Goal: Task Accomplishment & Management: Complete application form

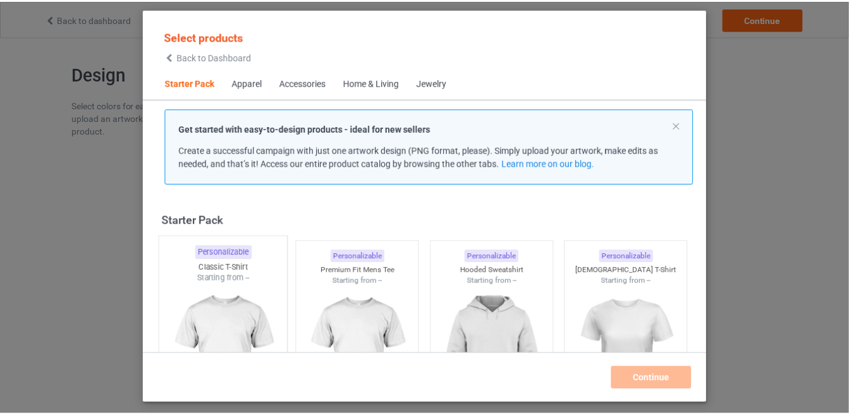
scroll to position [15, 0]
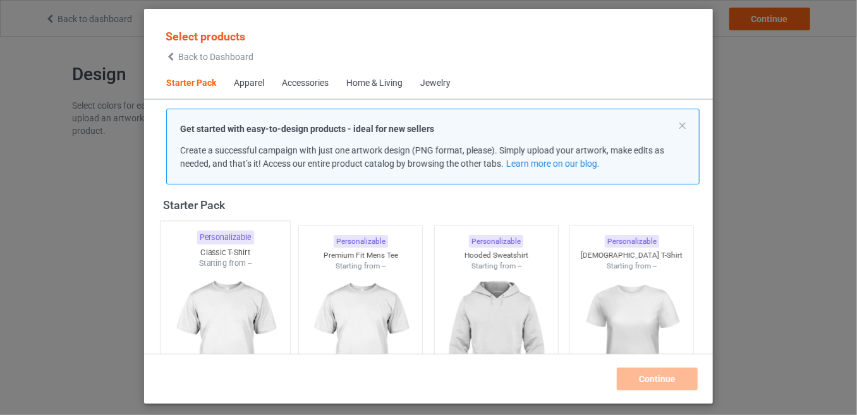
click at [240, 288] on img at bounding box center [225, 343] width 119 height 149
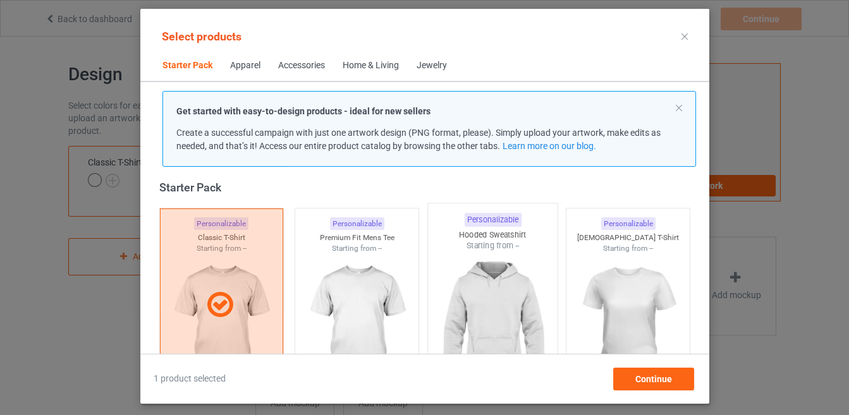
click at [501, 266] on img at bounding box center [492, 326] width 119 height 149
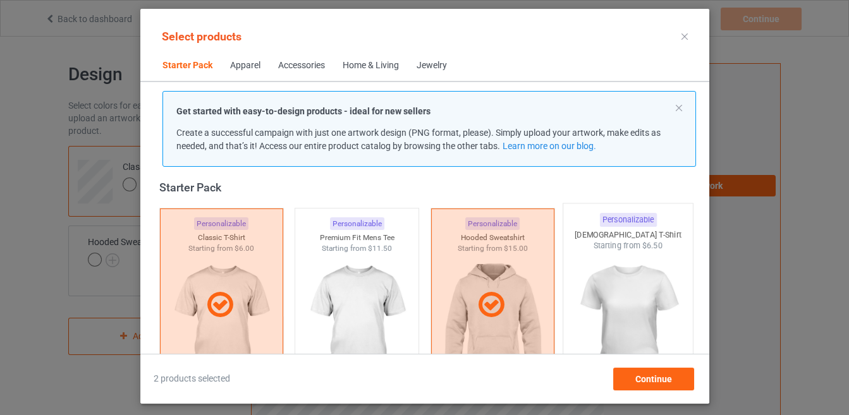
click at [643, 292] on img at bounding box center [627, 326] width 119 height 149
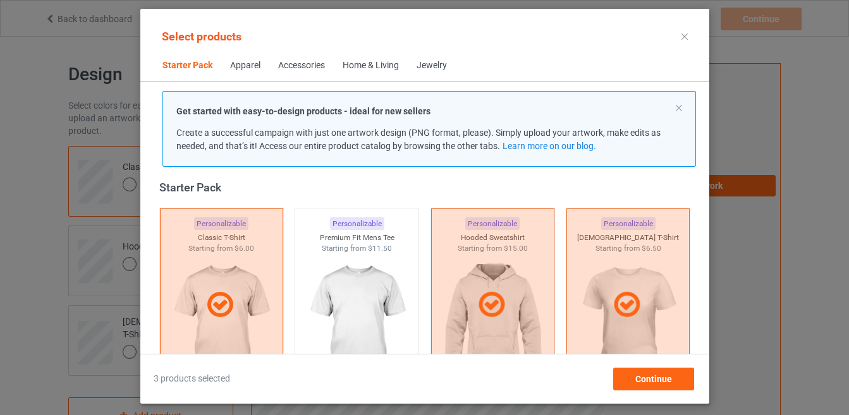
scroll to position [168, 0]
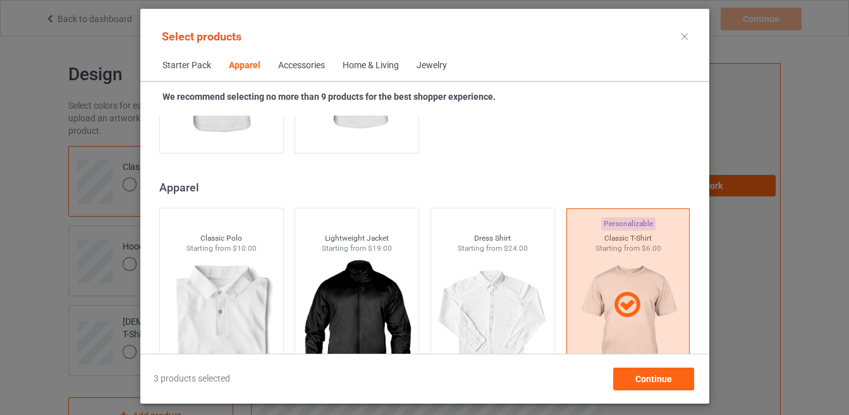
scroll to position [684, 0]
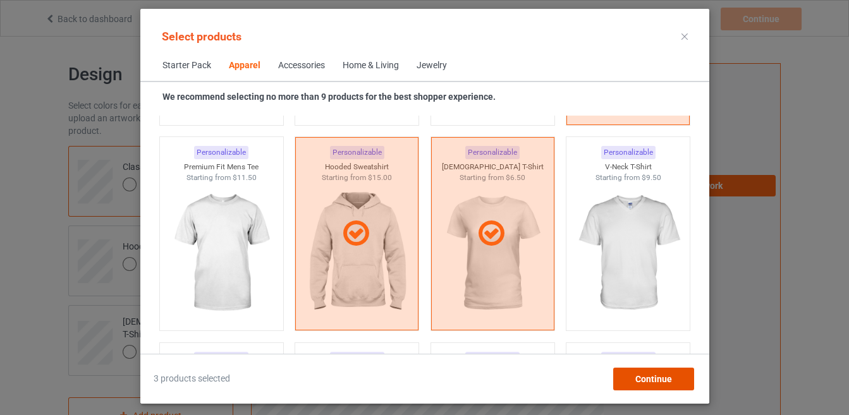
click at [672, 381] on div "Continue" at bounding box center [653, 379] width 81 height 23
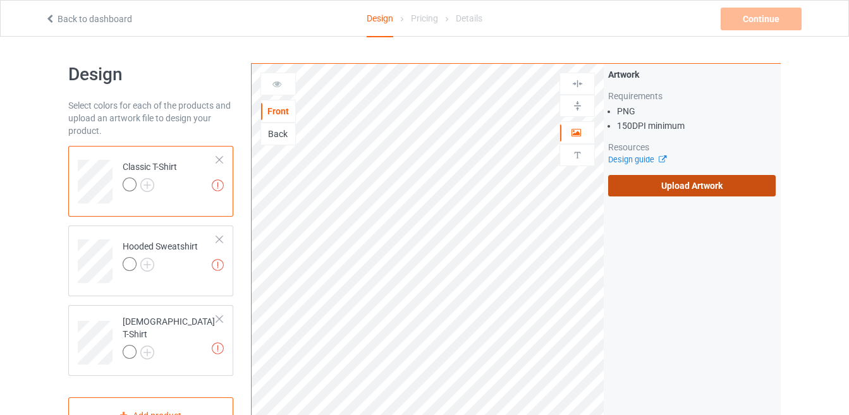
click at [635, 178] on label "Upload Artwork" at bounding box center [692, 185] width 168 height 21
click at [0, 0] on input "Upload Artwork" at bounding box center [0, 0] width 0 height 0
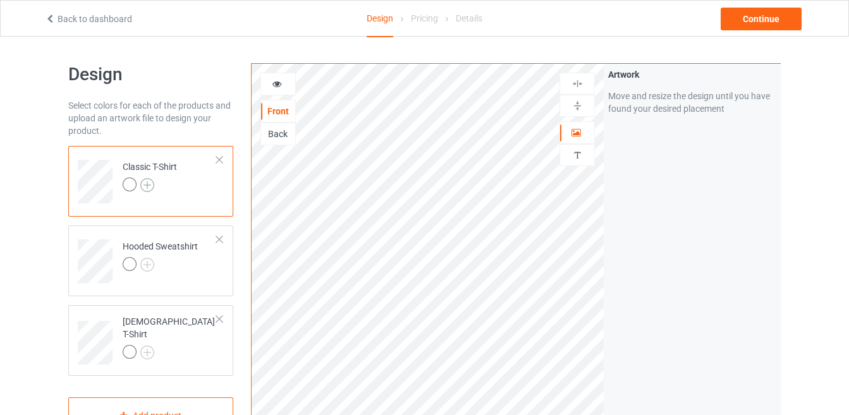
click at [148, 183] on img at bounding box center [147, 185] width 14 height 14
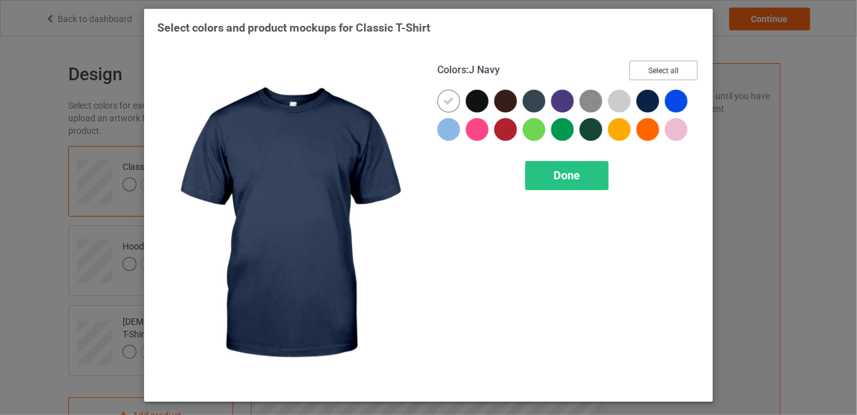
click at [651, 69] on button "Select all" at bounding box center [664, 71] width 68 height 20
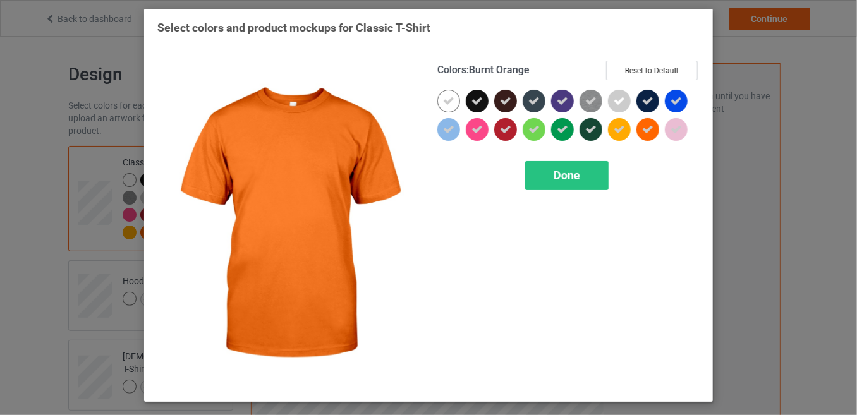
click at [650, 124] on icon at bounding box center [647, 129] width 11 height 11
click at [573, 178] on span "Done" at bounding box center [567, 175] width 27 height 13
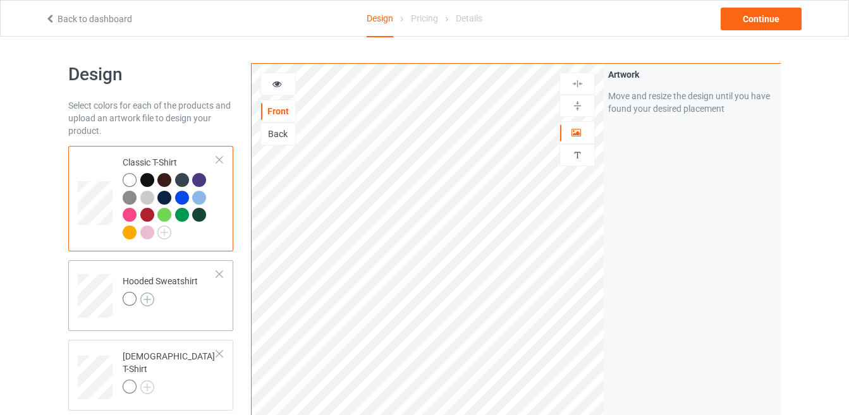
click at [149, 297] on img at bounding box center [147, 300] width 14 height 14
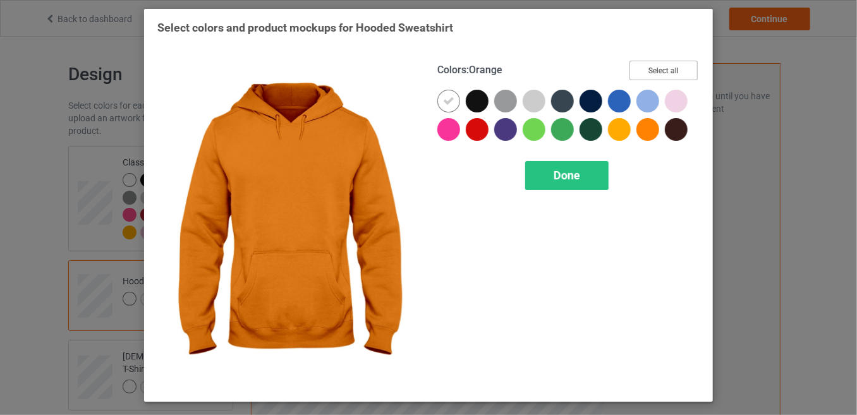
click at [663, 78] on button "Select all" at bounding box center [664, 71] width 68 height 20
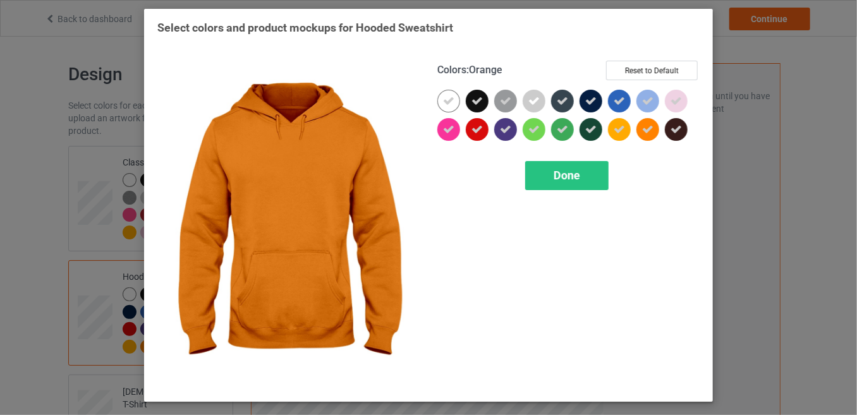
click at [648, 138] on div at bounding box center [648, 129] width 23 height 23
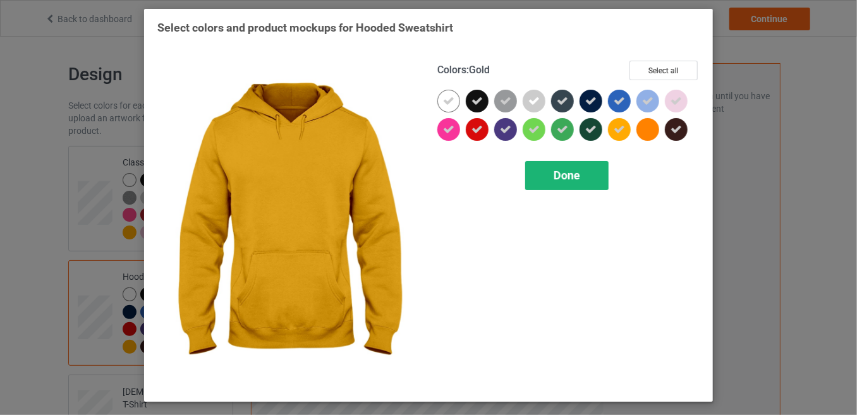
click at [571, 171] on span "Done" at bounding box center [567, 175] width 27 height 13
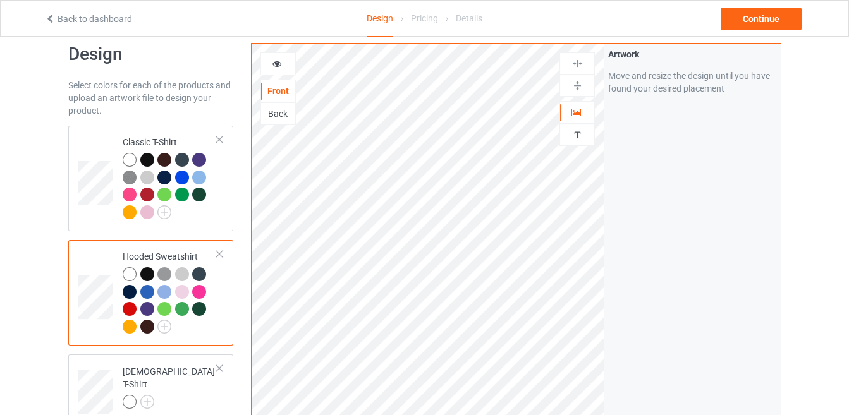
scroll to position [23, 0]
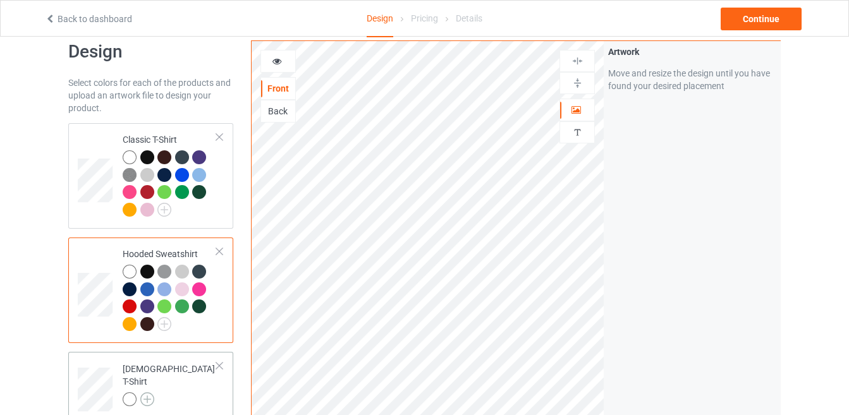
click at [145, 395] on img at bounding box center [147, 400] width 14 height 14
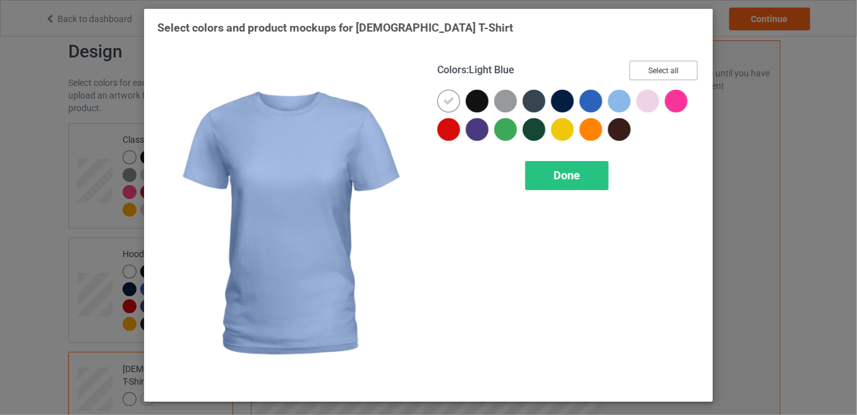
click at [651, 70] on button "Select all" at bounding box center [664, 71] width 68 height 20
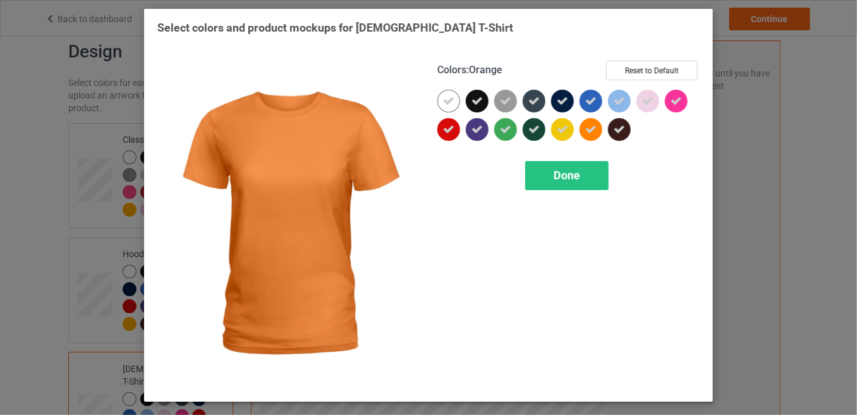
click at [594, 122] on div at bounding box center [591, 129] width 23 height 23
click at [576, 180] on span "Done" at bounding box center [567, 175] width 27 height 13
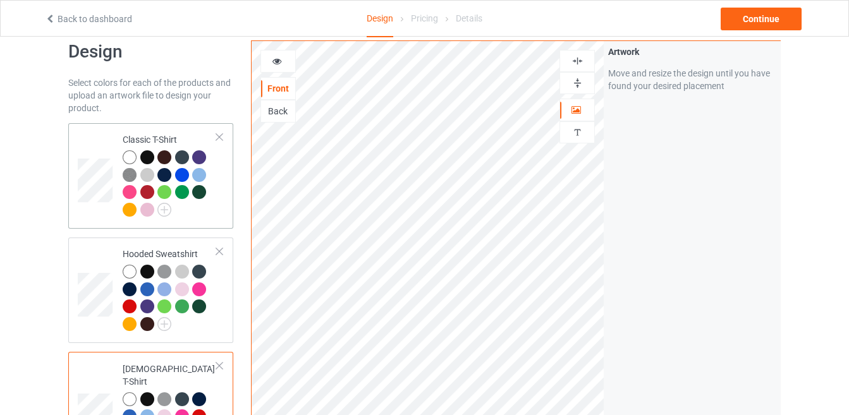
click at [193, 214] on div at bounding box center [170, 185] width 94 height 70
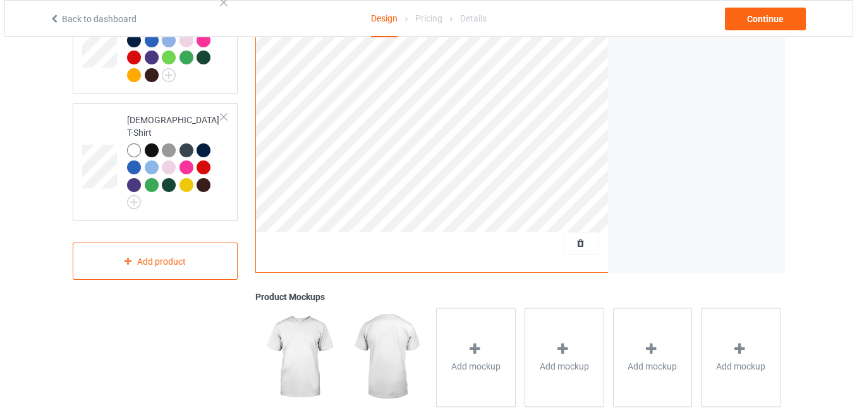
scroll to position [271, 0]
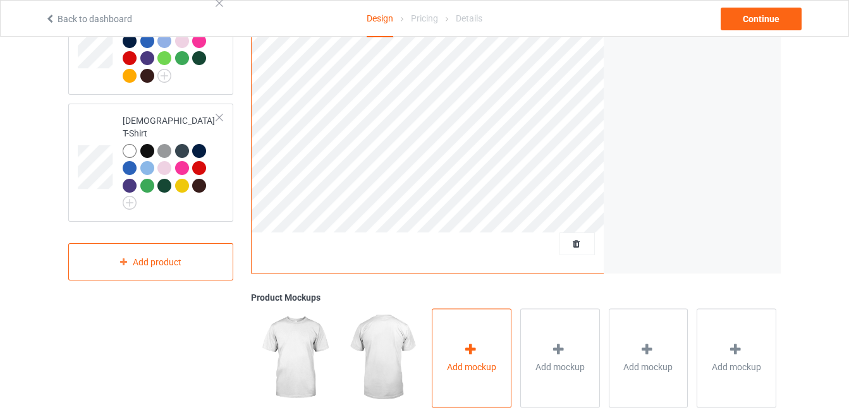
click at [472, 335] on div "Add mockup" at bounding box center [472, 358] width 80 height 99
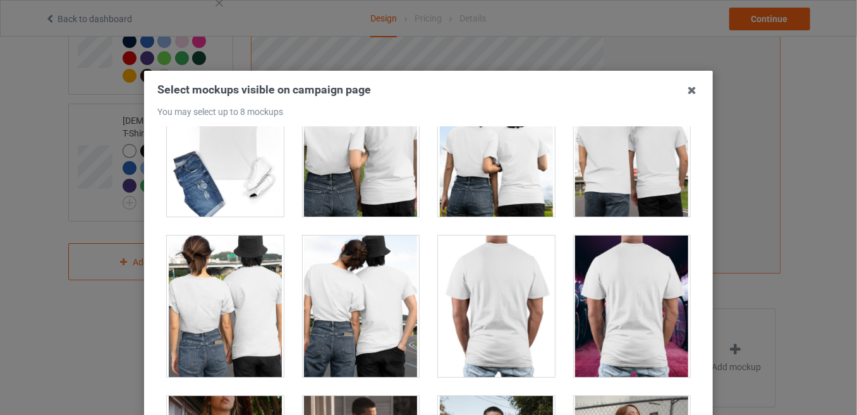
scroll to position [7018, 0]
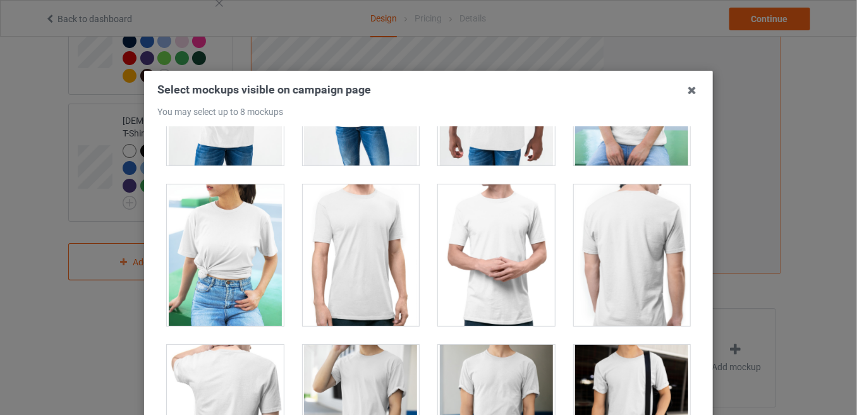
click at [199, 264] on div at bounding box center [225, 256] width 117 height 142
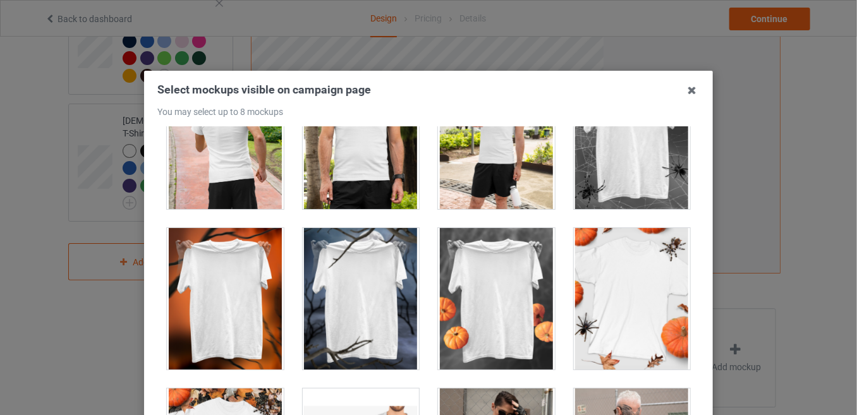
scroll to position [14624, 0]
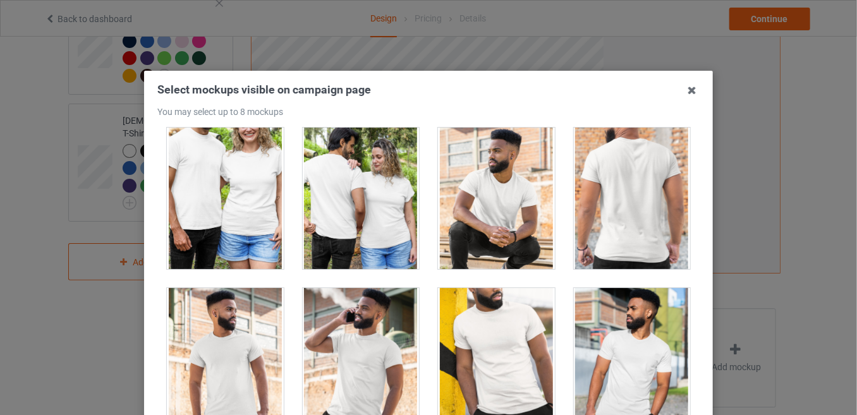
click at [612, 322] on div at bounding box center [632, 359] width 117 height 142
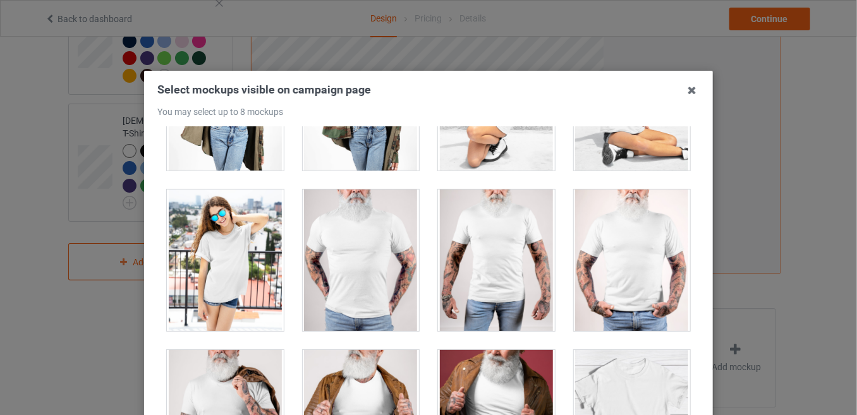
scroll to position [171, 0]
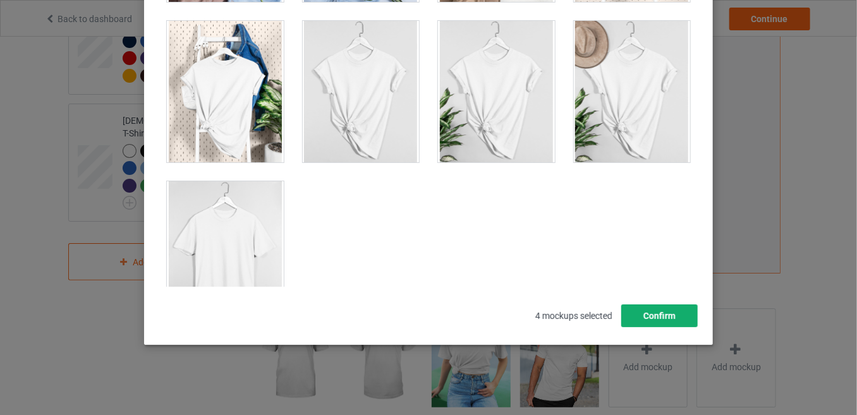
click at [655, 313] on button "Confirm" at bounding box center [660, 316] width 77 height 23
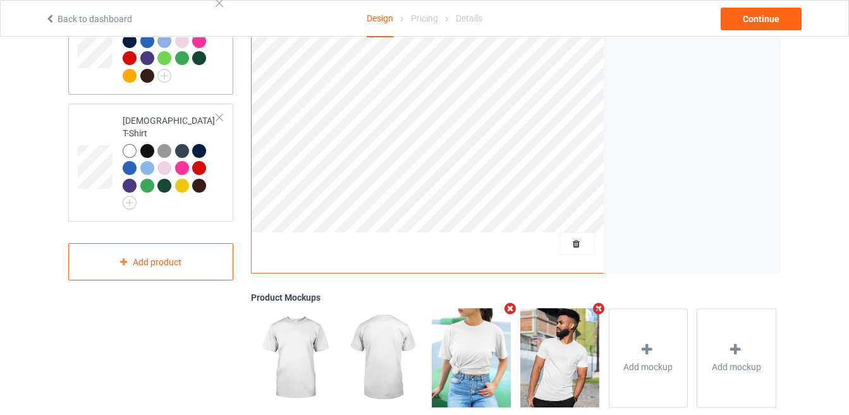
click at [97, 80] on td at bounding box center [97, 41] width 38 height 95
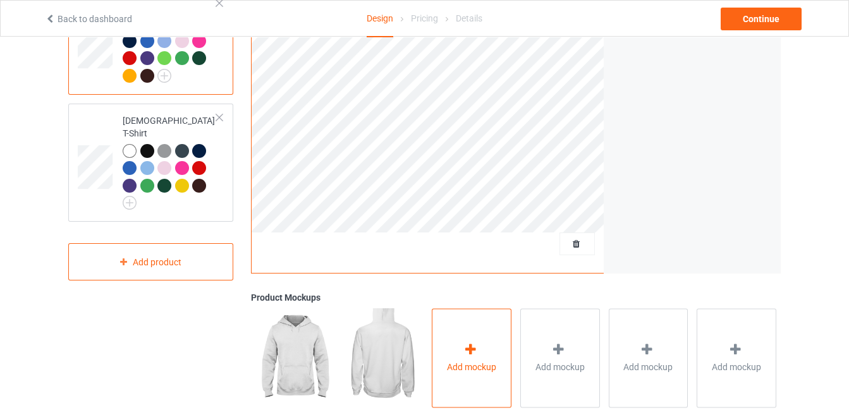
click at [481, 348] on div "Add mockup" at bounding box center [472, 358] width 80 height 99
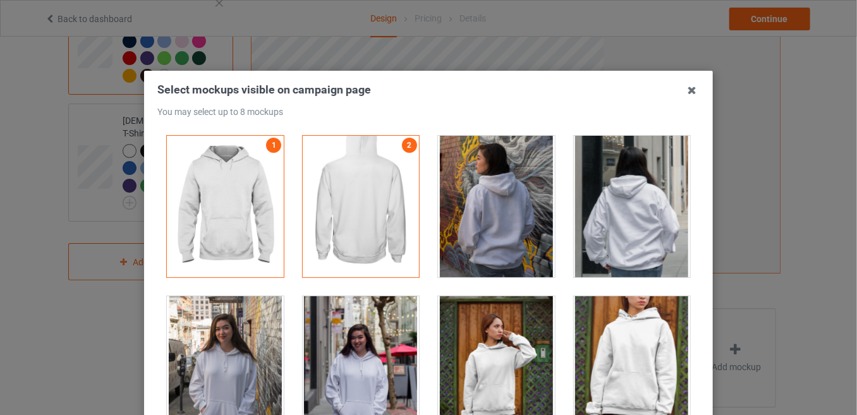
click at [243, 372] on div at bounding box center [225, 368] width 117 height 142
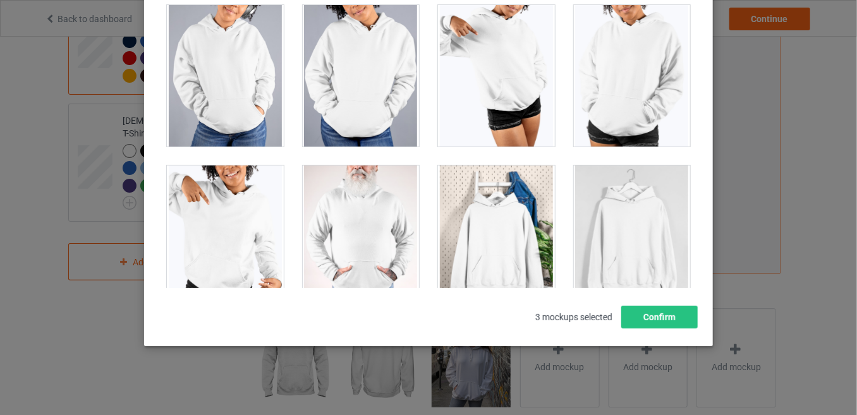
scroll to position [171, 0]
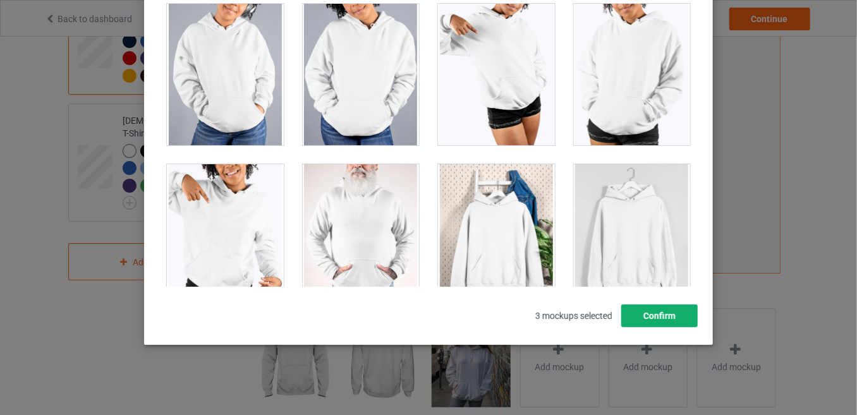
click at [665, 309] on button "Confirm" at bounding box center [660, 316] width 77 height 23
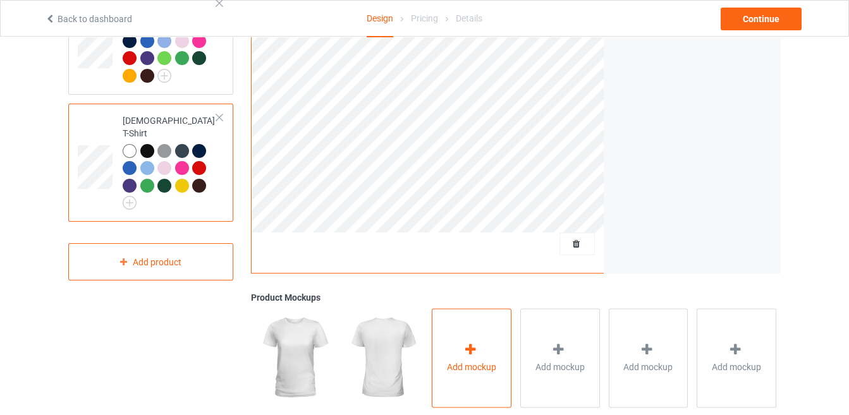
click at [462, 356] on div "Add mockup" at bounding box center [472, 358] width 80 height 99
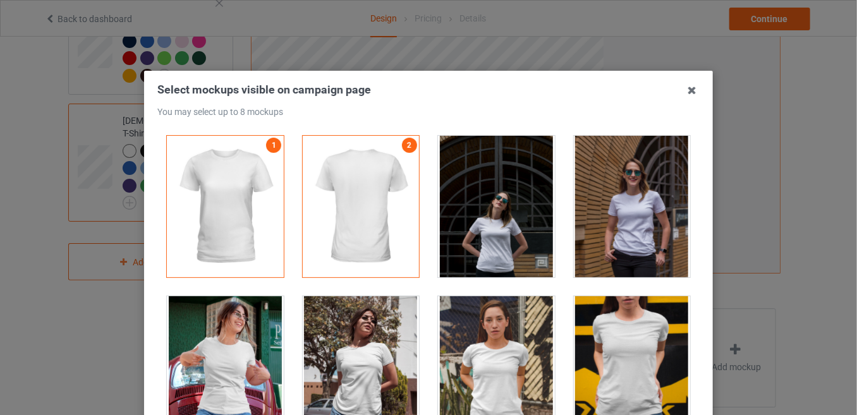
click at [646, 340] on div at bounding box center [632, 368] width 117 height 142
click at [235, 382] on div at bounding box center [225, 368] width 117 height 142
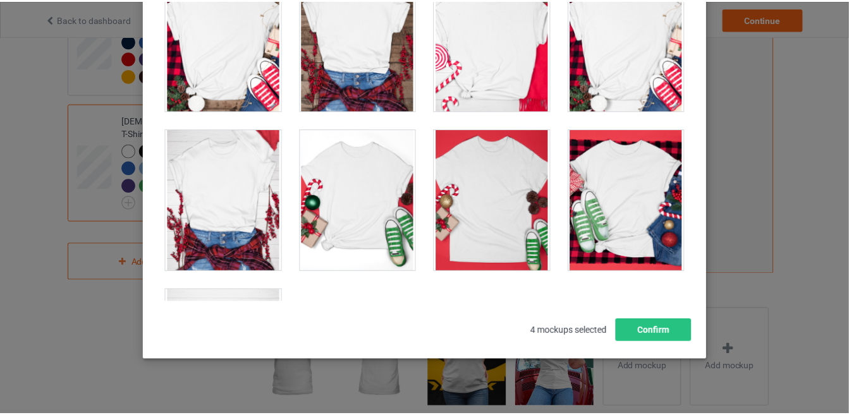
scroll to position [4314, 0]
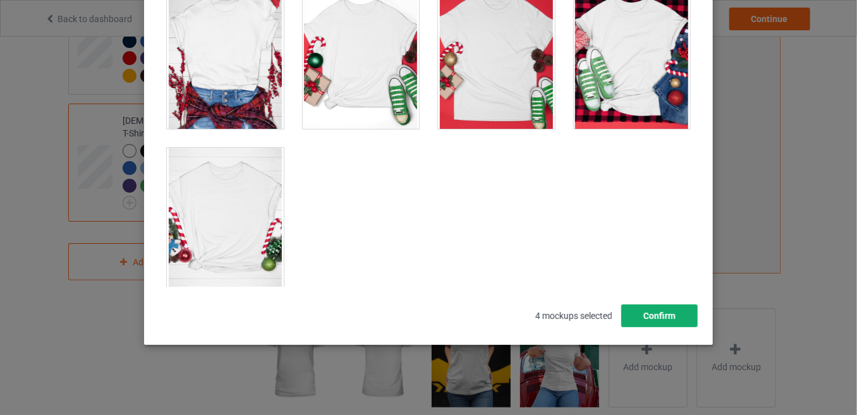
click at [659, 312] on button "Confirm" at bounding box center [660, 316] width 77 height 23
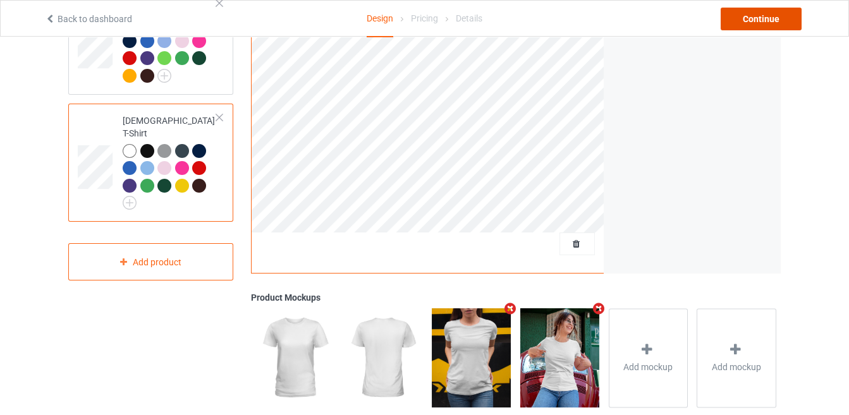
click at [746, 20] on div "Continue" at bounding box center [761, 19] width 81 height 23
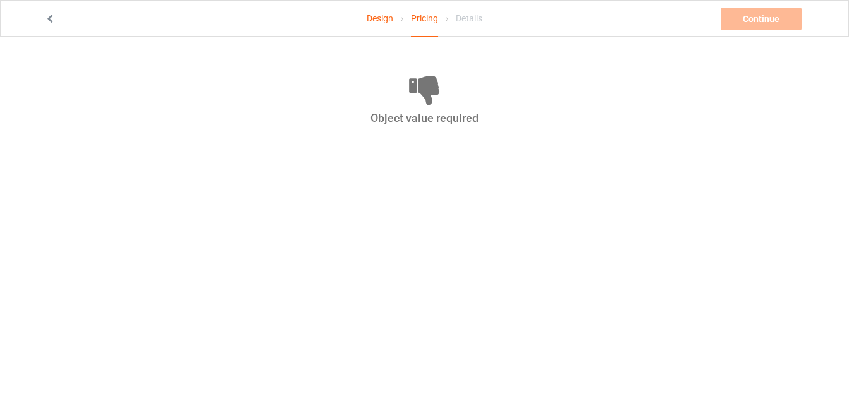
click at [396, 101] on icon at bounding box center [424, 89] width 695 height 34
click at [425, 112] on div "Object value required" at bounding box center [424, 118] width 695 height 15
click at [48, 23] on link at bounding box center [51, 19] width 13 height 10
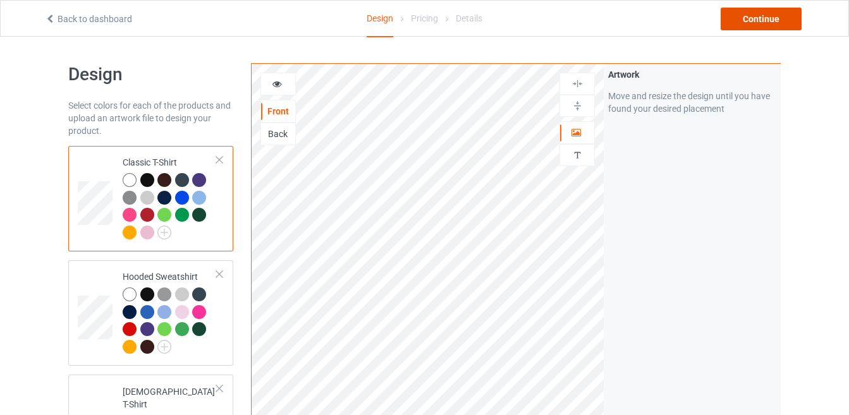
click at [756, 18] on div "Continue" at bounding box center [761, 19] width 81 height 23
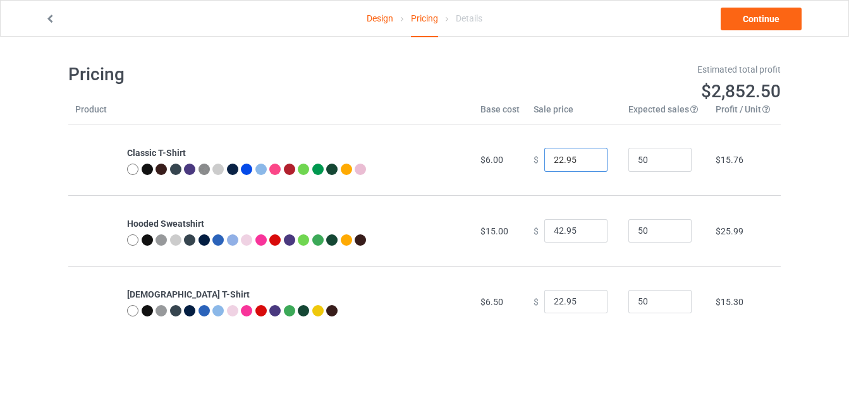
click at [556, 155] on input "22.95" at bounding box center [575, 160] width 63 height 24
type input "19.95"
click at [553, 224] on input "42.95" at bounding box center [575, 231] width 63 height 24
click at [557, 226] on input "42.95" at bounding box center [575, 231] width 63 height 24
type input "40.95"
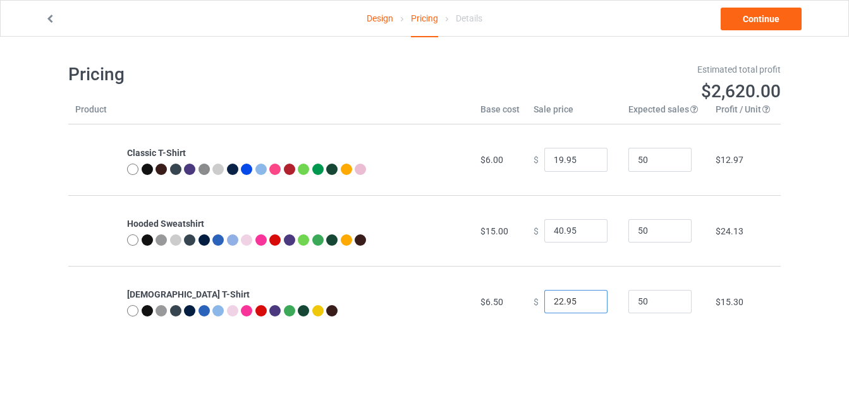
click at [555, 297] on input "22.95" at bounding box center [575, 302] width 63 height 24
type input "19.95"
click at [763, 15] on link "Continue" at bounding box center [761, 19] width 81 height 23
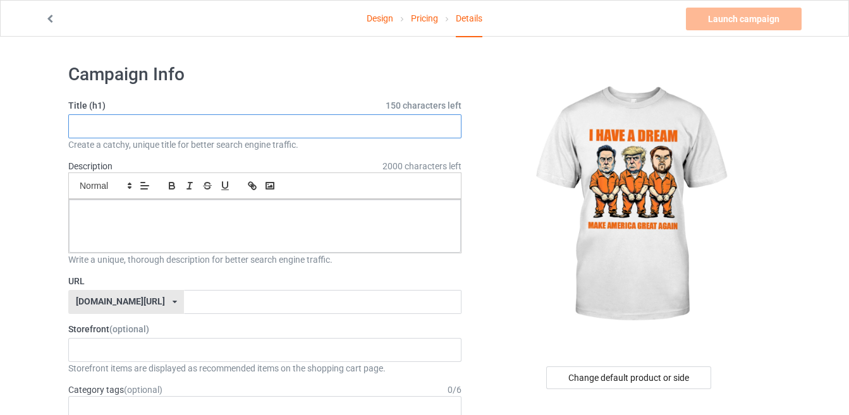
click at [292, 127] on input "text" at bounding box center [264, 126] width 393 height 24
paste input "Trump Kennedy Musk Arrest I Have A Dream"
type input "Trump Kennedy Musk Arrest I Have A Dream"
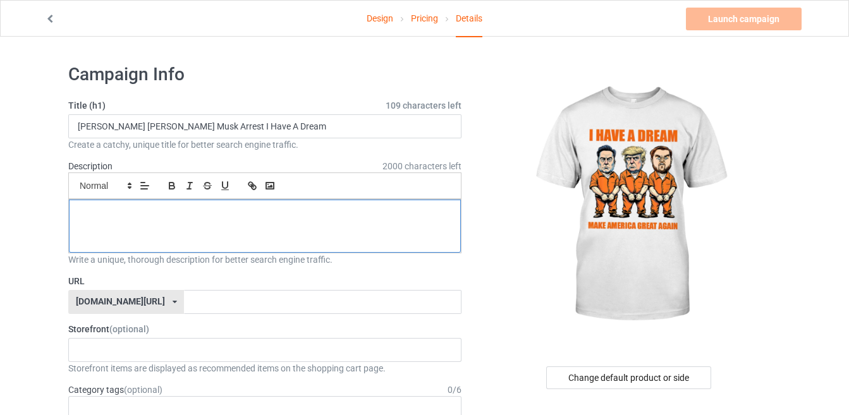
click at [286, 221] on div at bounding box center [265, 226] width 392 height 53
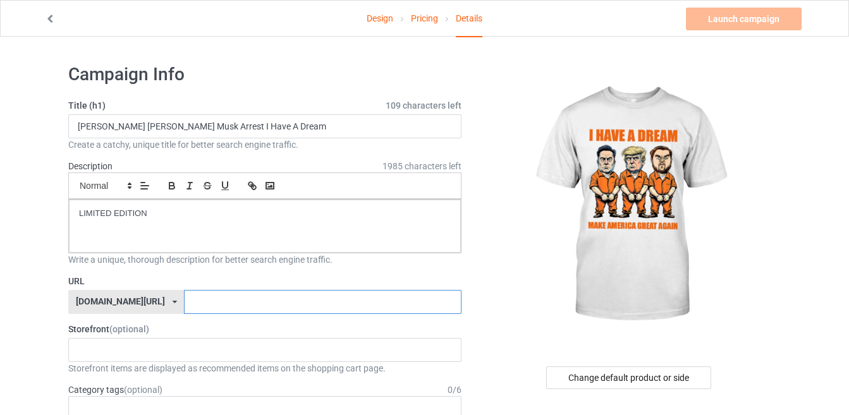
click at [229, 306] on input "text" at bounding box center [322, 302] width 277 height 24
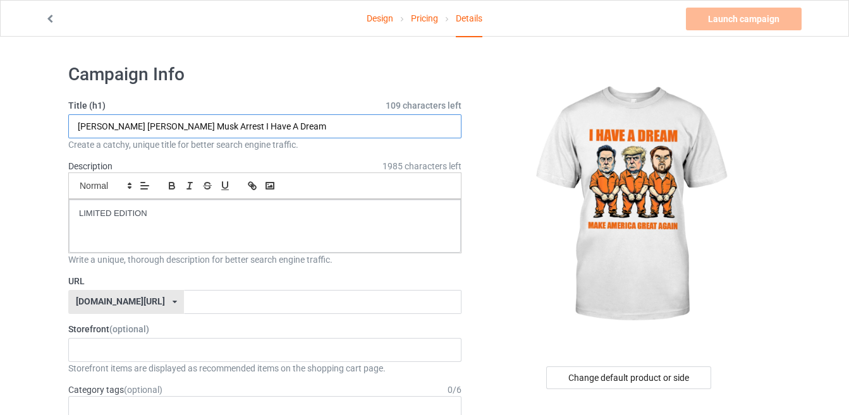
drag, startPoint x: 270, startPoint y: 126, endPoint x: 1, endPoint y: 122, distance: 268.8
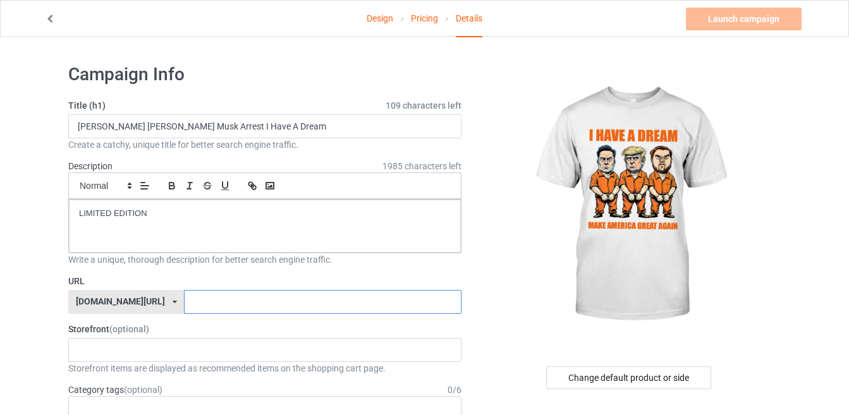
click at [184, 308] on input "text" at bounding box center [322, 302] width 277 height 24
paste input "Trump Kennedy Musk Arrest I Have A Dream"
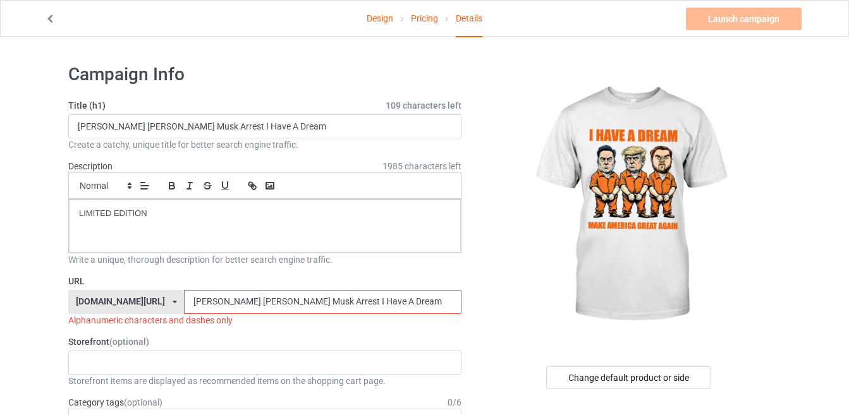
click at [304, 297] on input "Trump Kennedy Musk Arrest I Have A Dream" at bounding box center [322, 302] width 277 height 24
click at [322, 300] on input "TrumpKennedyMuskArrestIHaveADream" at bounding box center [322, 302] width 277 height 24
type input "TrumpKennedyMuskArrestIHaveADream"
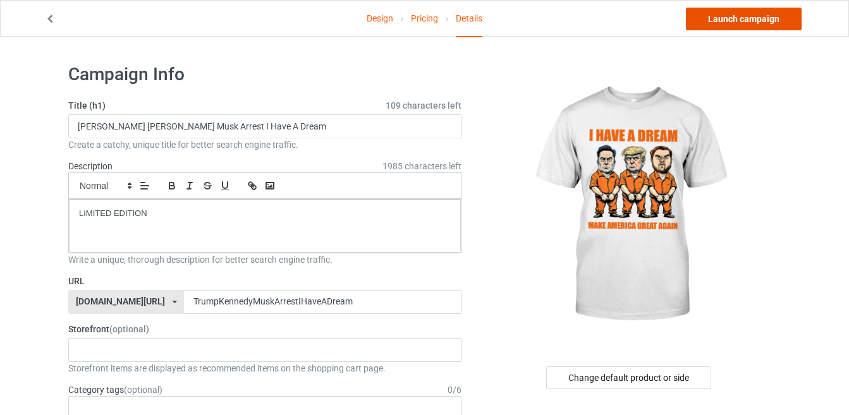
click at [720, 20] on link "Launch campaign" at bounding box center [744, 19] width 116 height 23
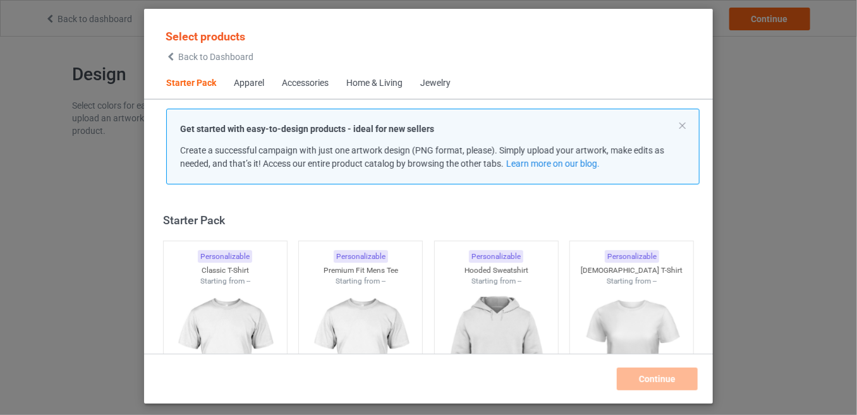
scroll to position [15, 0]
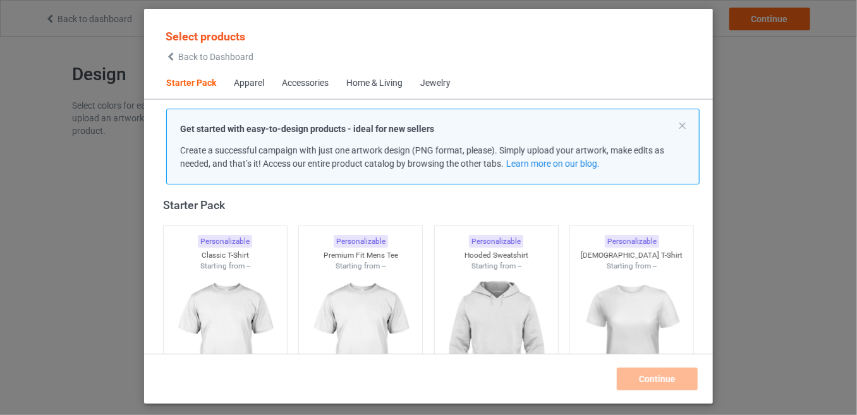
click at [210, 56] on span "Back to Dashboard" at bounding box center [215, 57] width 75 height 10
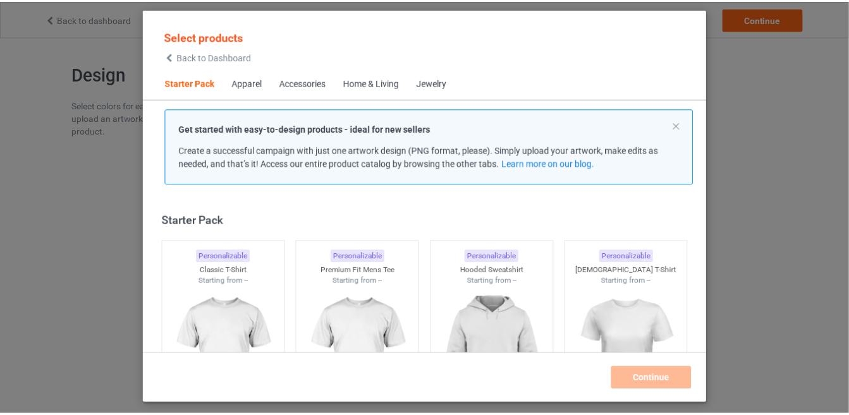
scroll to position [15, 0]
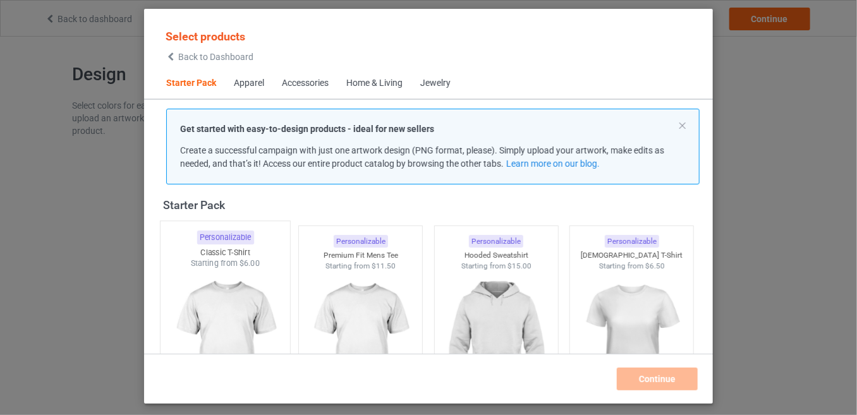
click at [211, 270] on img at bounding box center [225, 343] width 119 height 149
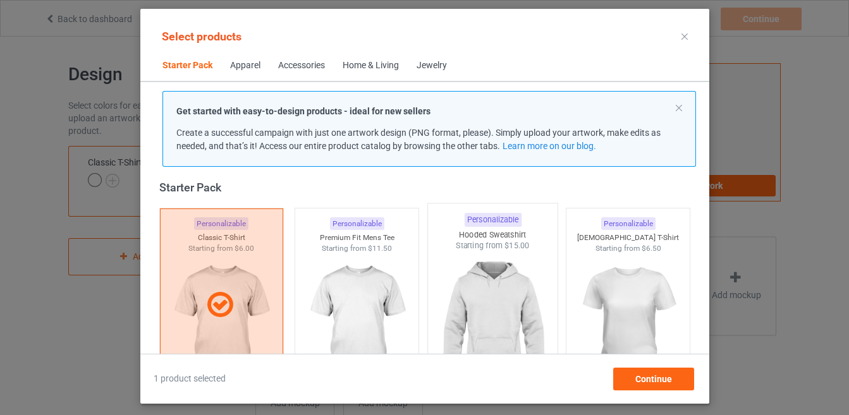
click at [498, 269] on img at bounding box center [492, 326] width 119 height 149
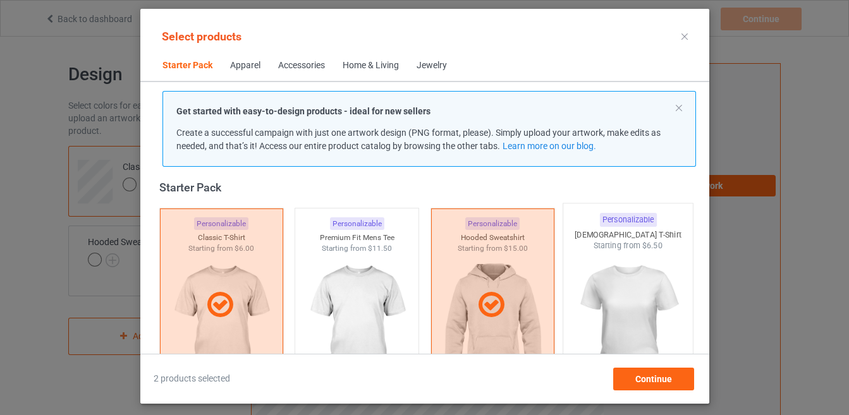
click at [660, 277] on img at bounding box center [627, 326] width 119 height 149
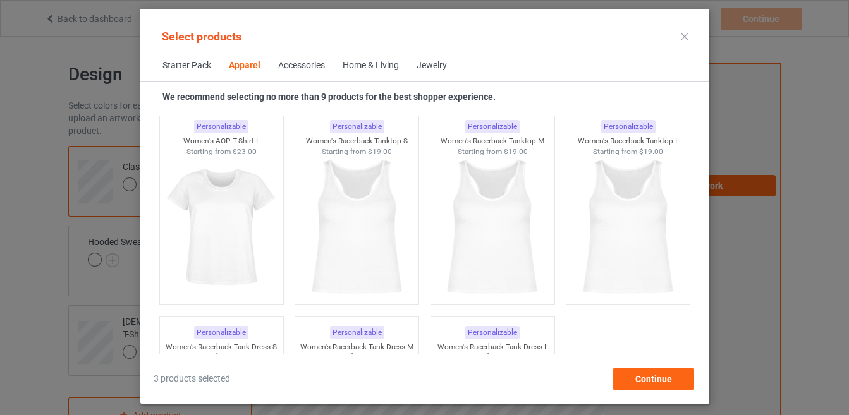
scroll to position [2565, 0]
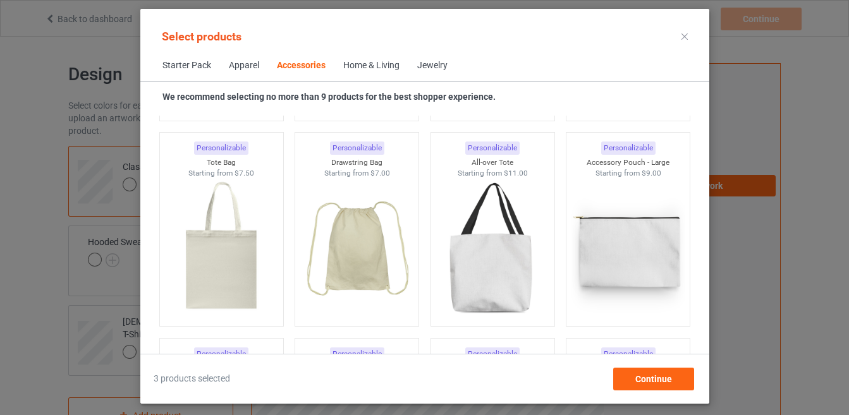
scroll to position [4028, 0]
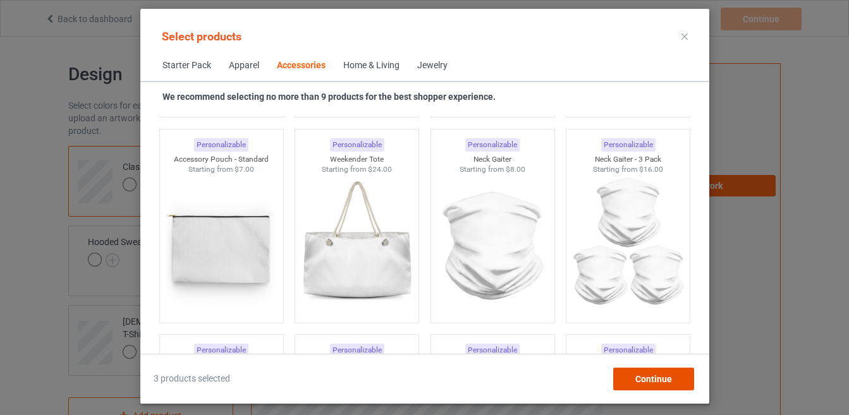
click at [650, 374] on span "Continue" at bounding box center [653, 379] width 37 height 10
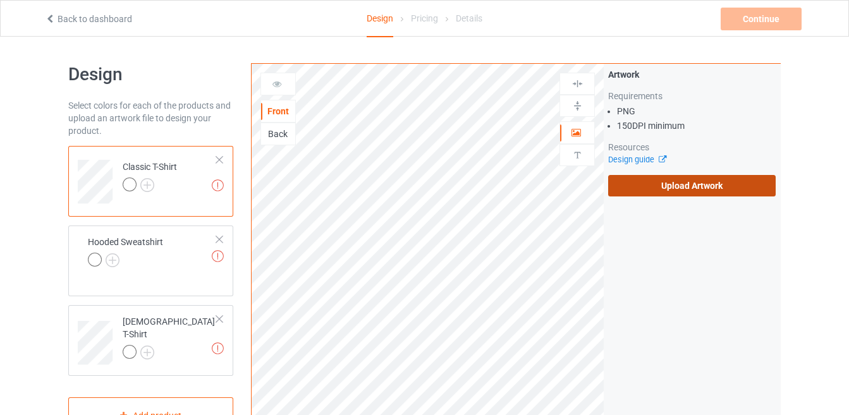
click at [663, 192] on label "Upload Artwork" at bounding box center [692, 185] width 168 height 21
click at [0, 0] on input "Upload Artwork" at bounding box center [0, 0] width 0 height 0
click at [674, 190] on label "Upload Artwork" at bounding box center [692, 185] width 168 height 21
click at [0, 0] on input "Upload Artwork" at bounding box center [0, 0] width 0 height 0
click at [672, 190] on label "Upload Artwork" at bounding box center [692, 185] width 168 height 21
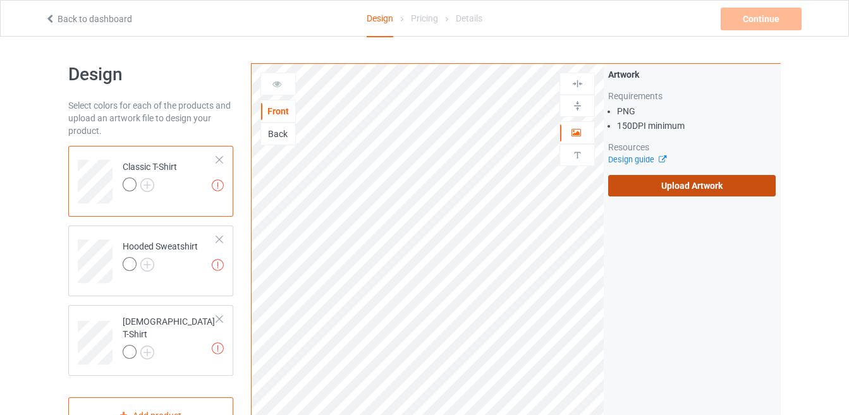
click at [0, 0] on input "Upload Artwork" at bounding box center [0, 0] width 0 height 0
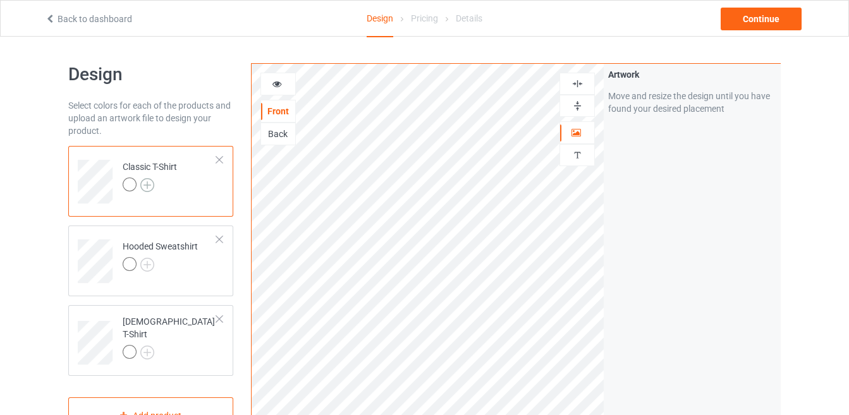
click at [148, 185] on img at bounding box center [147, 185] width 14 height 14
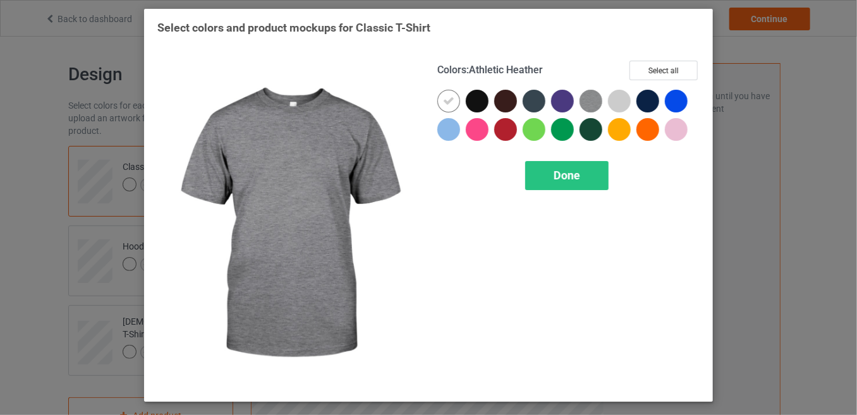
click at [675, 59] on div "Colors : Athletic Heather Select all Done" at bounding box center [569, 225] width 280 height 346
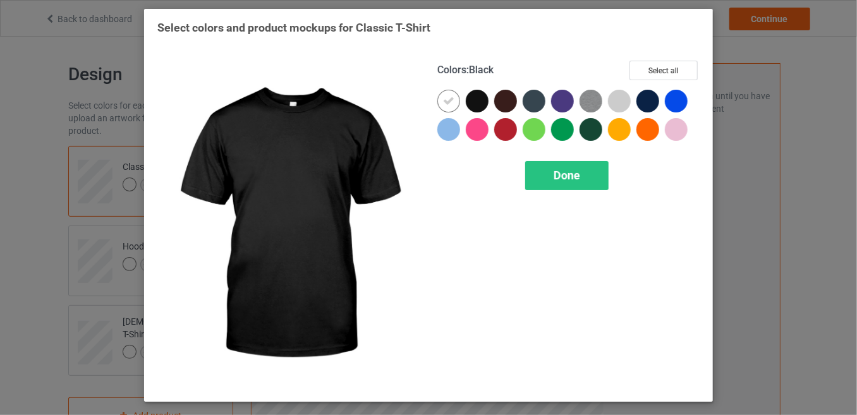
click at [474, 104] on div at bounding box center [477, 101] width 23 height 23
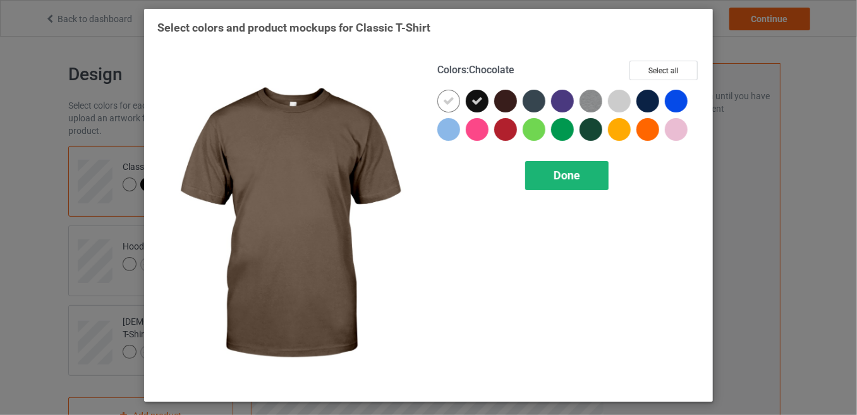
click at [579, 178] on span "Done" at bounding box center [567, 175] width 27 height 13
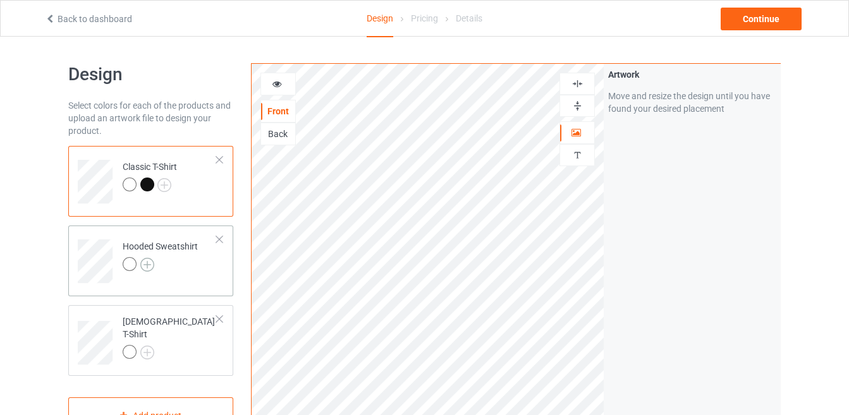
click at [152, 267] on img at bounding box center [147, 265] width 14 height 14
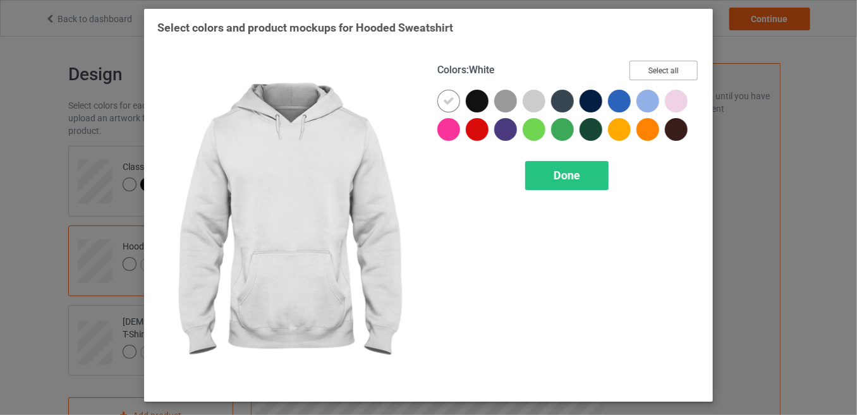
click at [646, 63] on button "Select all" at bounding box center [664, 71] width 68 height 20
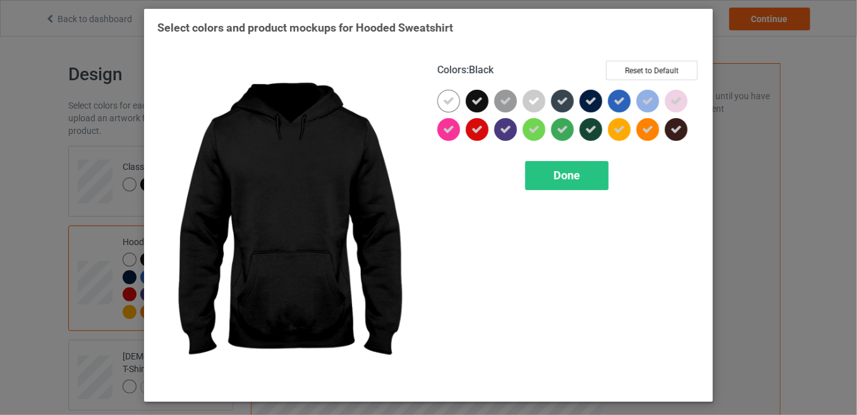
click at [473, 96] on icon at bounding box center [477, 100] width 11 height 11
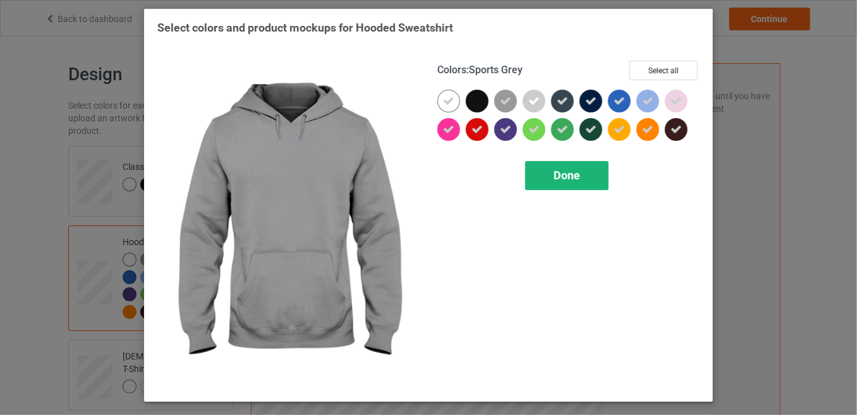
click at [536, 166] on div "Done" at bounding box center [566, 175] width 83 height 29
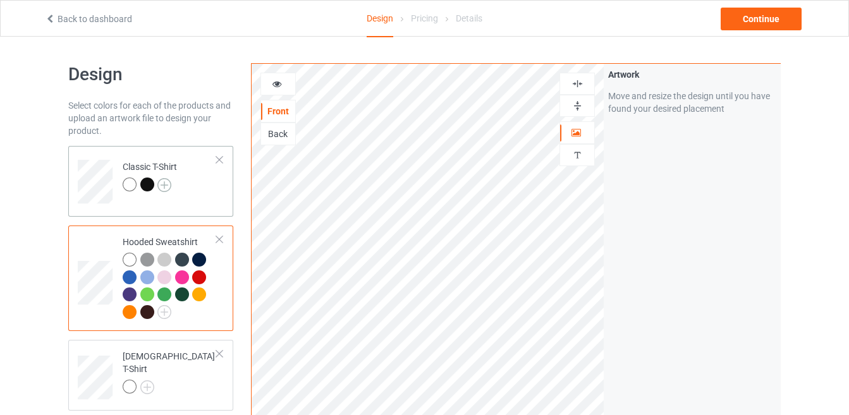
click at [165, 182] on img at bounding box center [164, 185] width 14 height 14
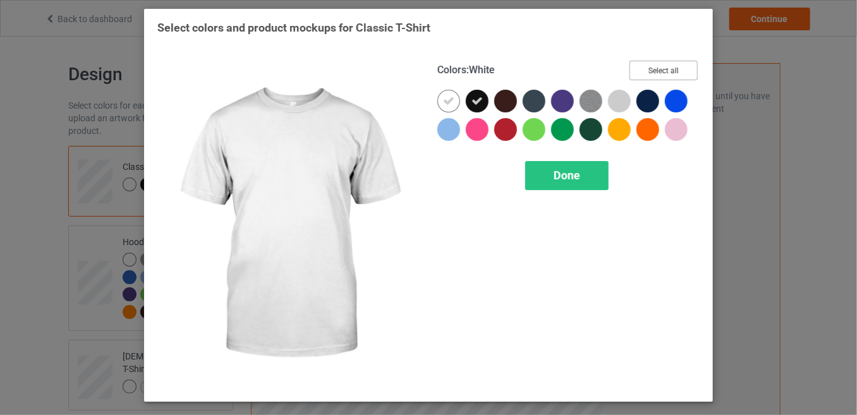
click at [654, 63] on button "Select all" at bounding box center [664, 71] width 68 height 20
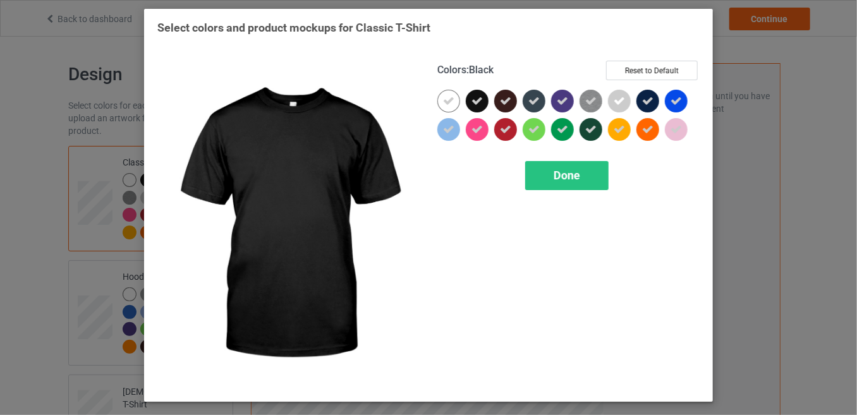
click at [477, 102] on icon at bounding box center [477, 100] width 11 height 11
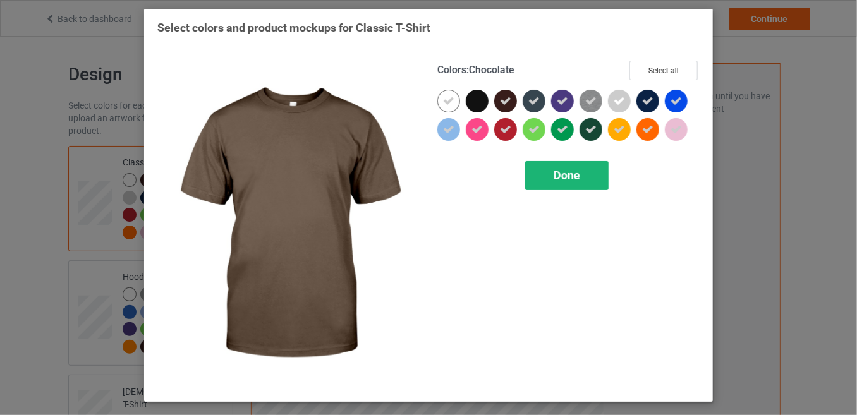
click at [558, 178] on span "Done" at bounding box center [567, 175] width 27 height 13
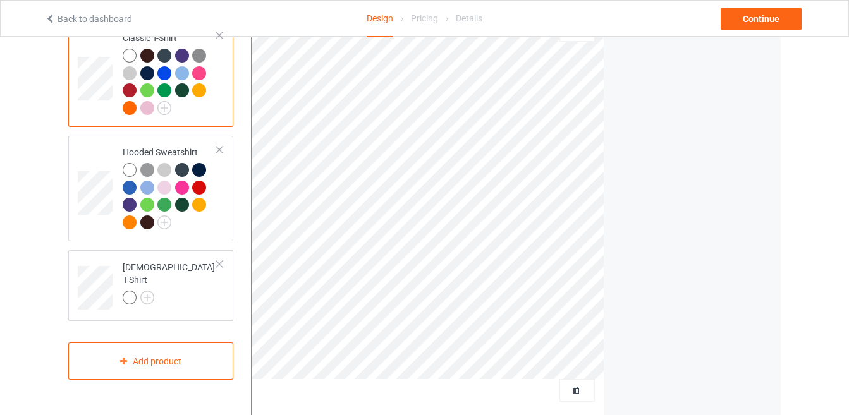
scroll to position [137, 0]
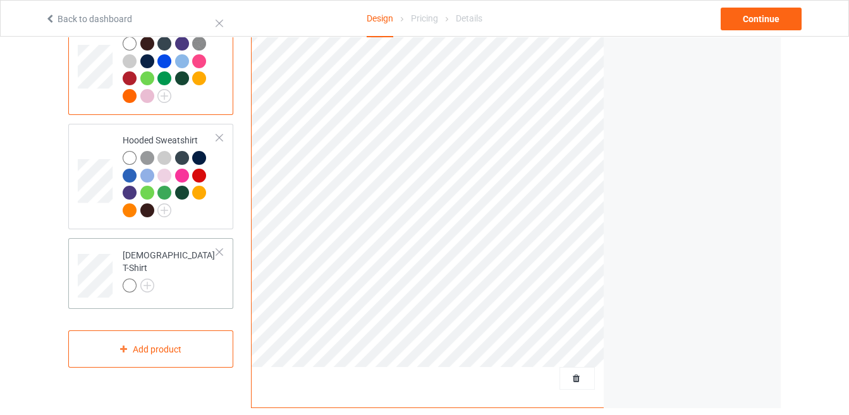
click at [190, 266] on td "[DEMOGRAPHIC_DATA] T-Shirt" at bounding box center [170, 271] width 108 height 56
click at [148, 279] on img at bounding box center [147, 286] width 14 height 14
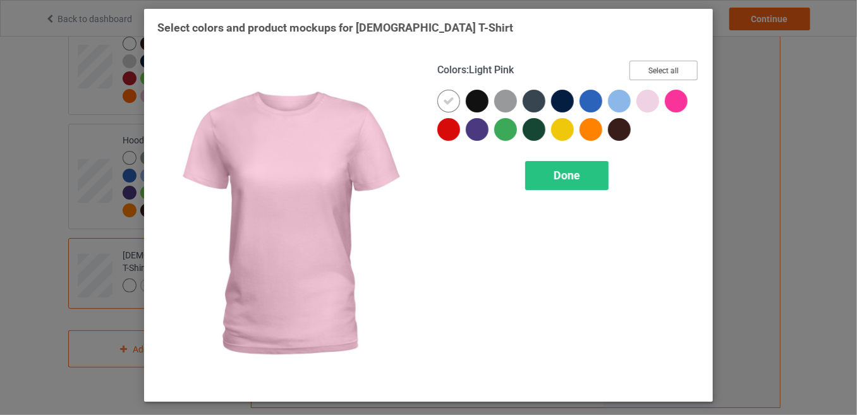
click at [651, 76] on button "Select all" at bounding box center [664, 71] width 68 height 20
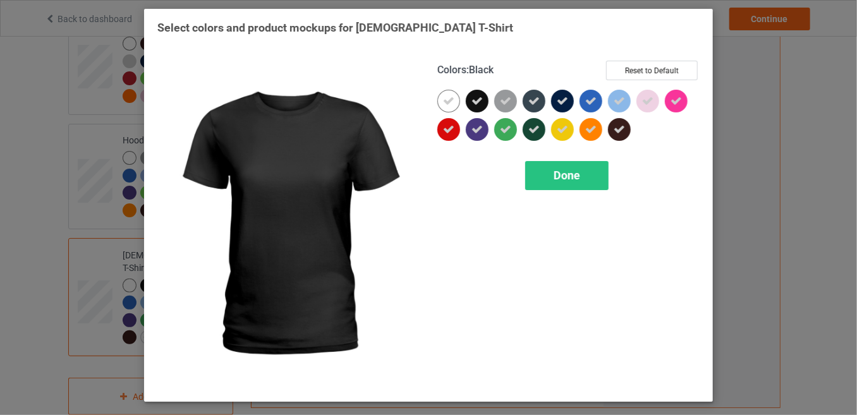
click at [486, 106] on div at bounding box center [477, 101] width 23 height 23
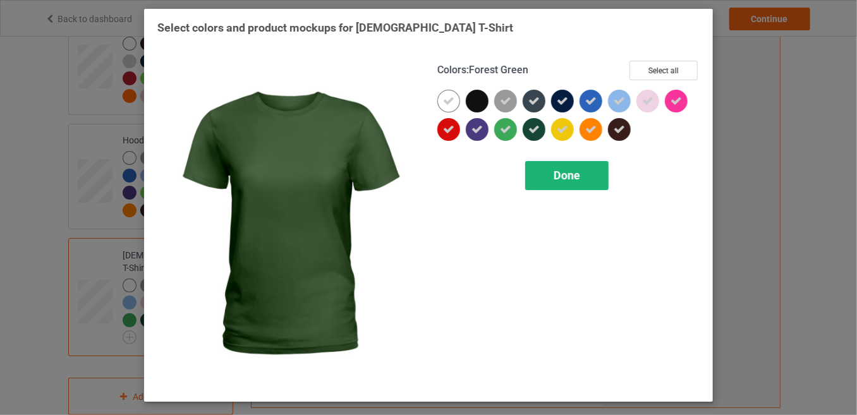
click at [563, 167] on div "Done" at bounding box center [566, 175] width 83 height 29
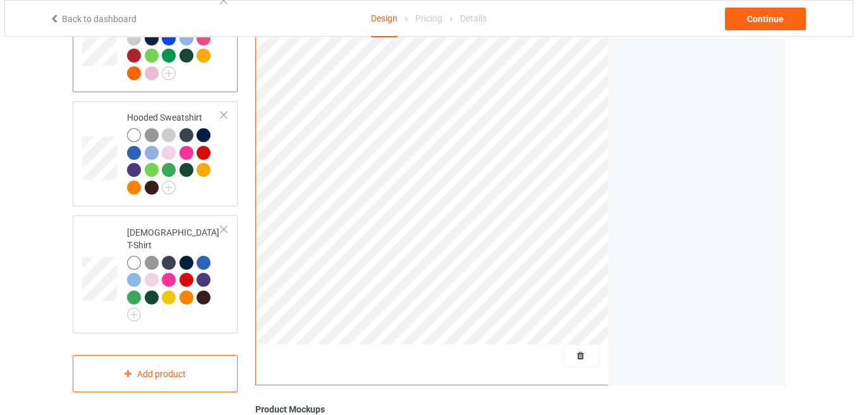
scroll to position [228, 0]
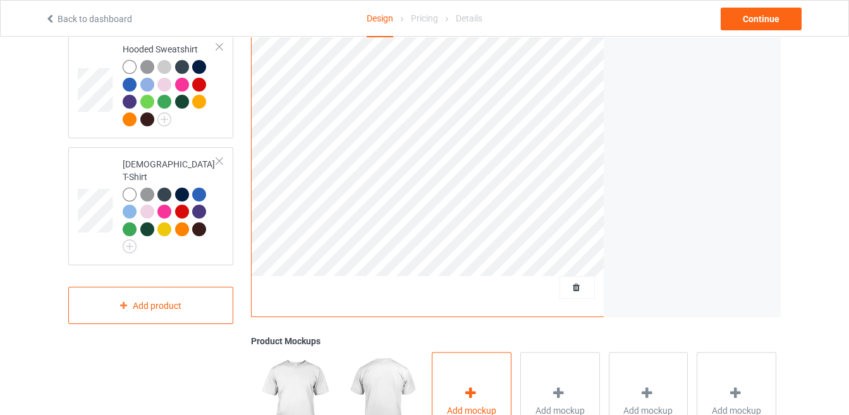
click at [492, 398] on div "Add mockup" at bounding box center [472, 401] width 80 height 99
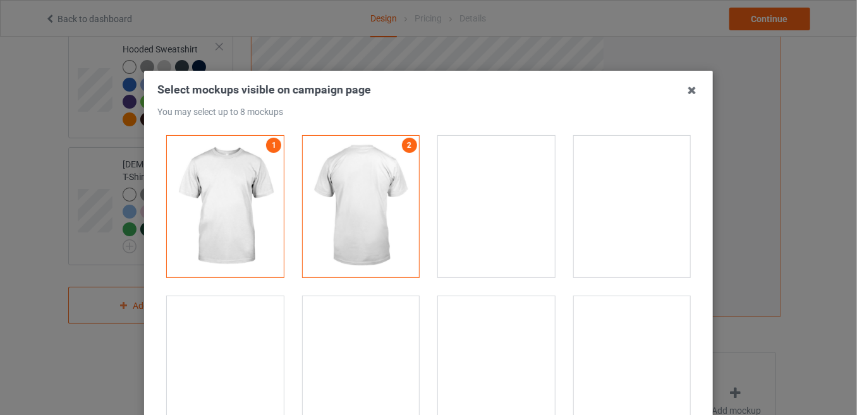
scroll to position [2375, 0]
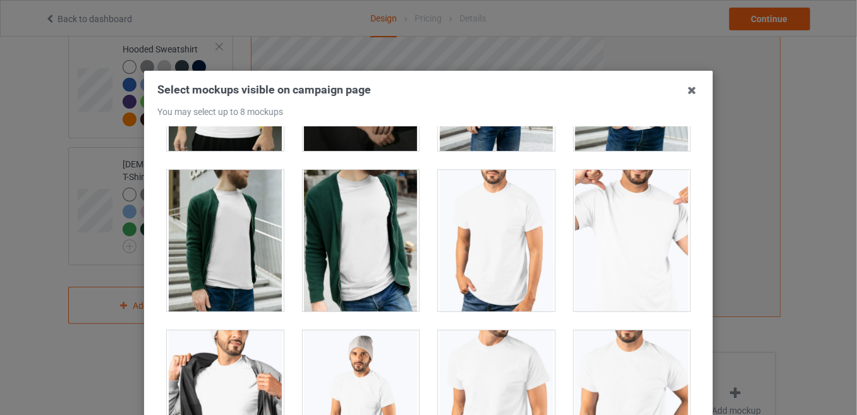
click at [369, 240] on div at bounding box center [361, 241] width 117 height 142
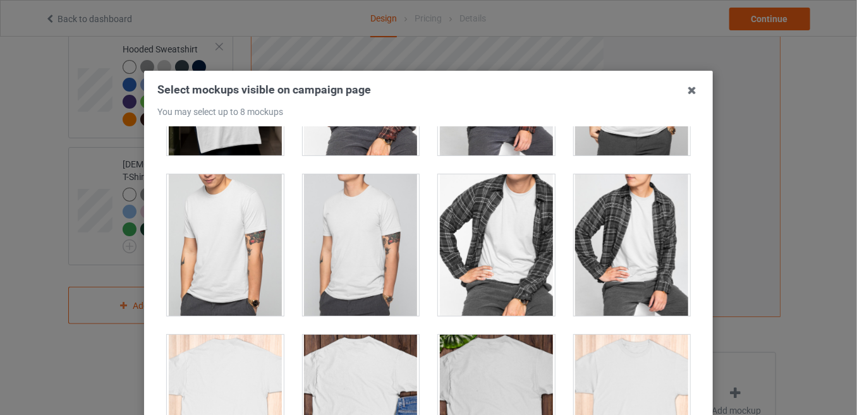
click at [350, 233] on div at bounding box center [361, 246] width 117 height 142
click at [634, 390] on div at bounding box center [632, 406] width 117 height 142
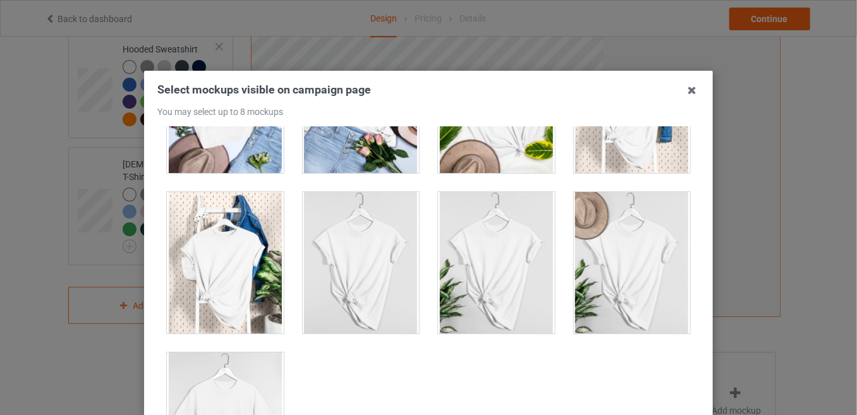
scroll to position [171, 0]
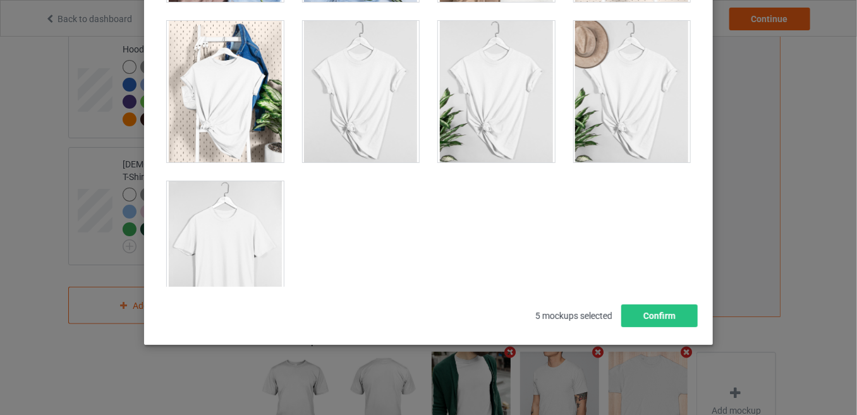
click at [178, 212] on div at bounding box center [225, 252] width 117 height 142
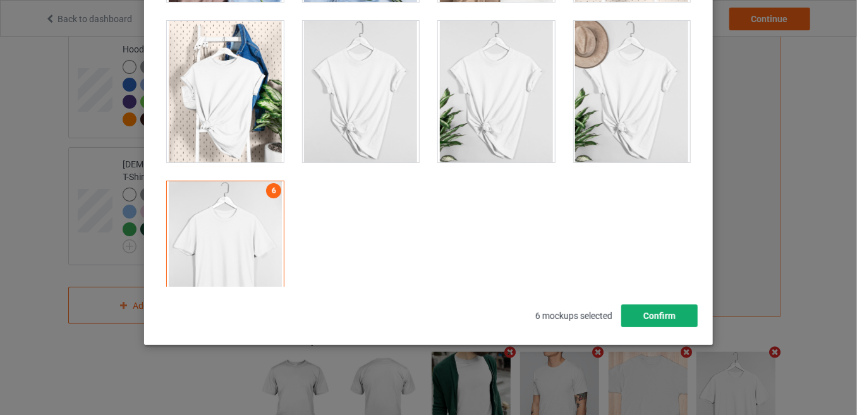
click at [648, 317] on button "Confirm" at bounding box center [660, 316] width 77 height 23
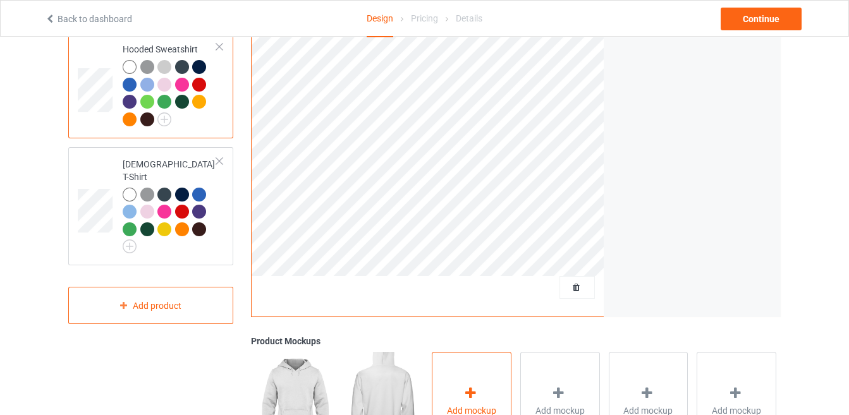
click at [453, 378] on div "Add mockup" at bounding box center [472, 401] width 80 height 99
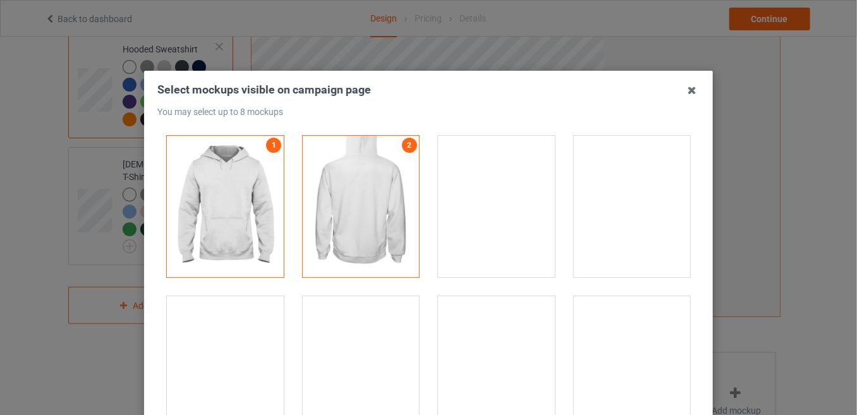
click at [346, 372] on div at bounding box center [361, 368] width 117 height 142
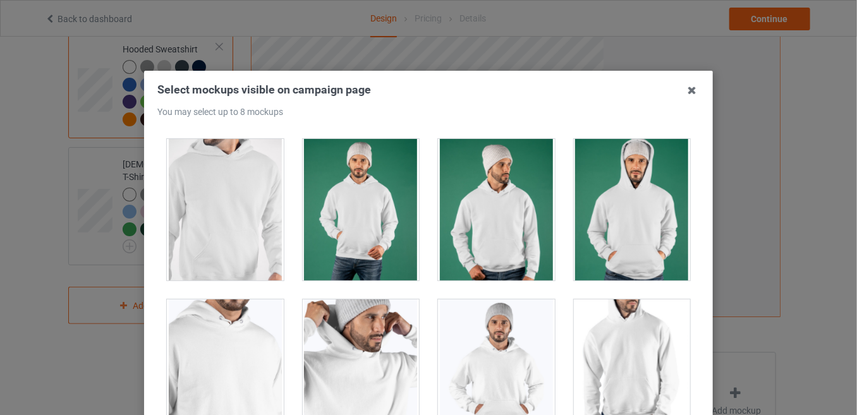
scroll to position [6083, 0]
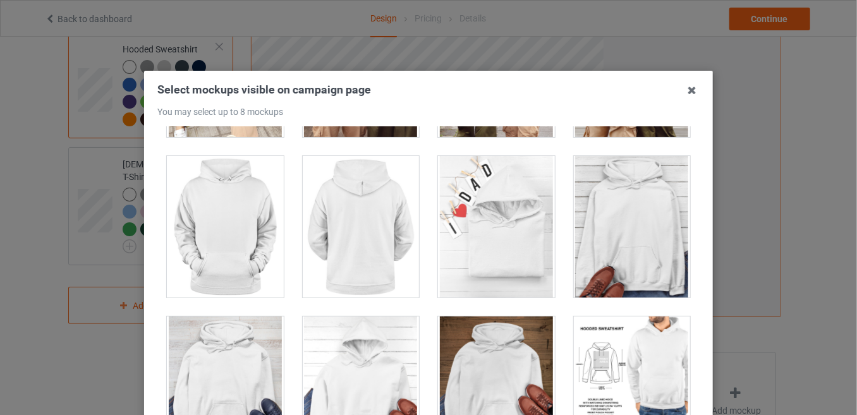
click at [217, 253] on div at bounding box center [225, 227] width 117 height 142
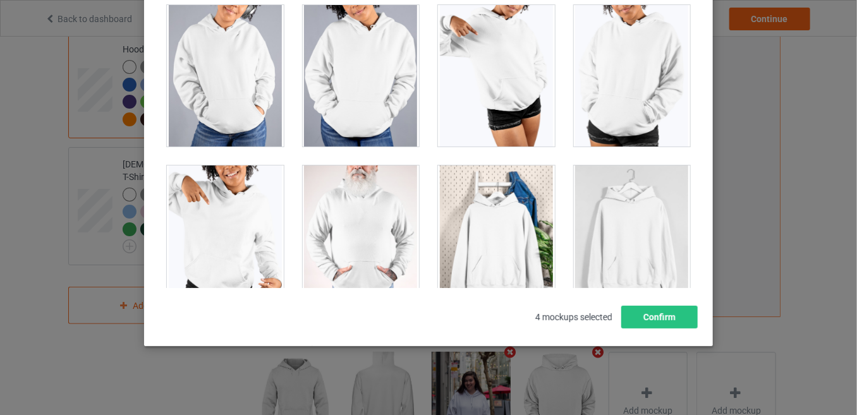
scroll to position [171, 0]
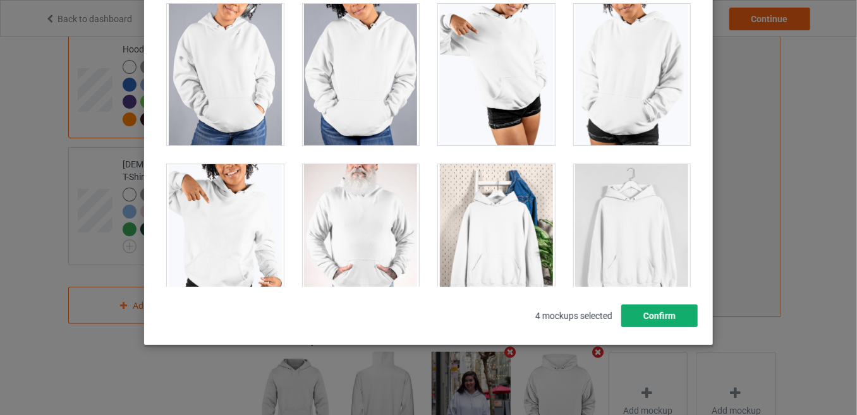
click at [669, 317] on button "Confirm" at bounding box center [660, 316] width 77 height 23
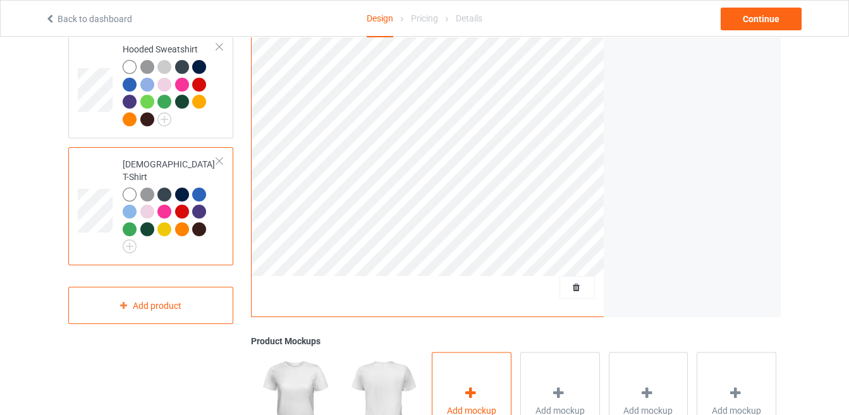
click at [477, 383] on div "Add mockup" at bounding box center [472, 401] width 80 height 99
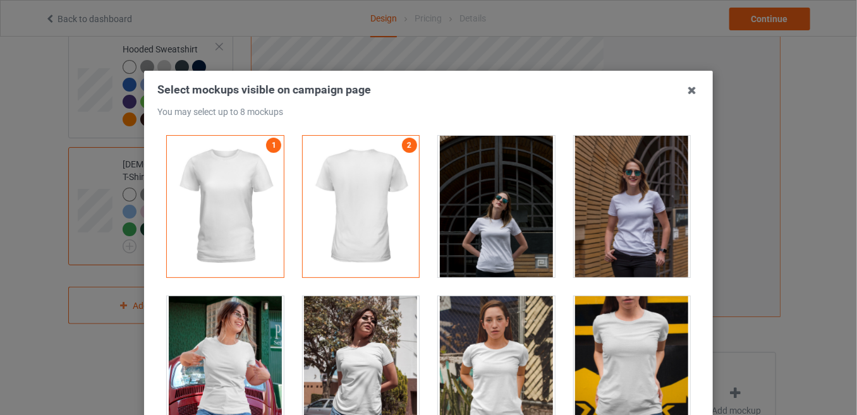
click at [644, 214] on div at bounding box center [632, 207] width 117 height 142
click at [236, 353] on div at bounding box center [225, 368] width 117 height 142
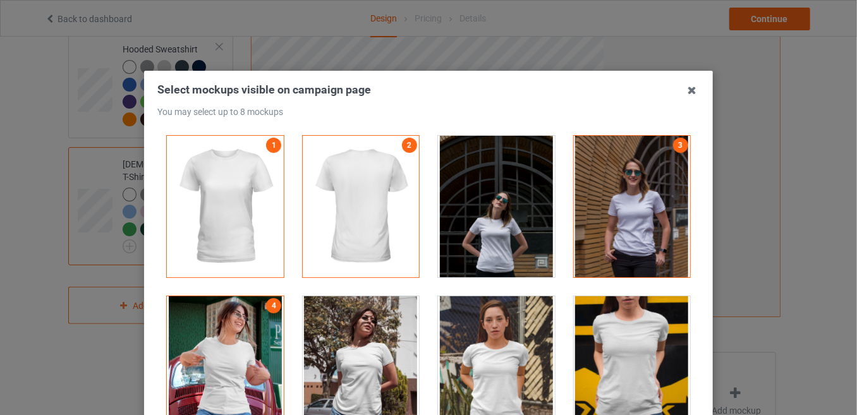
click at [335, 367] on div at bounding box center [361, 368] width 117 height 142
click at [662, 165] on div at bounding box center [632, 207] width 117 height 142
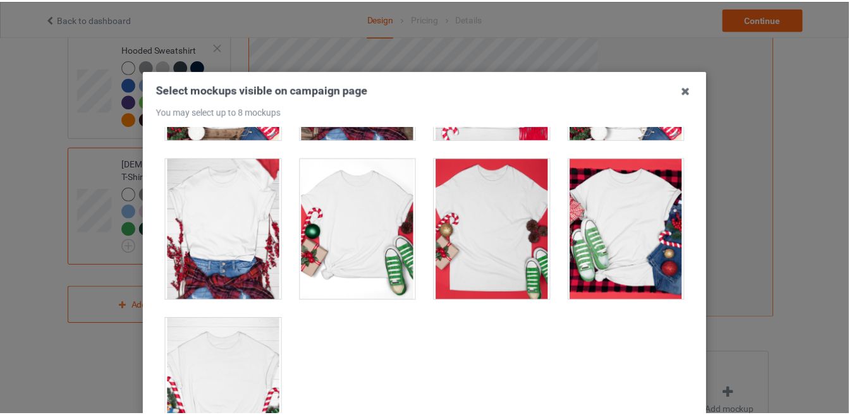
scroll to position [171, 0]
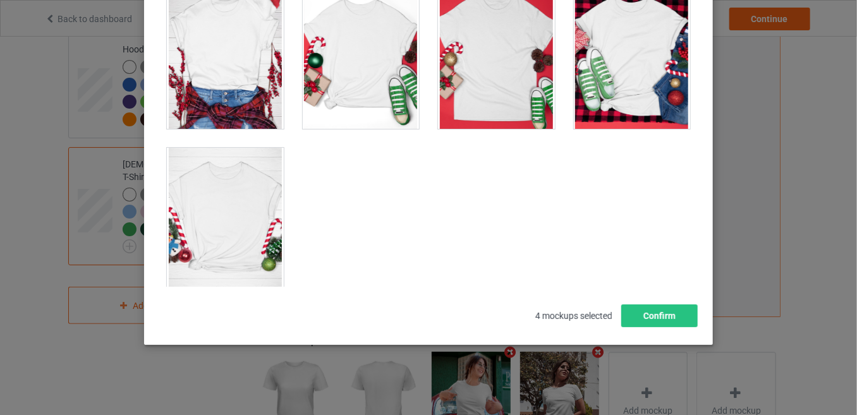
click at [244, 153] on div at bounding box center [225, 219] width 117 height 142
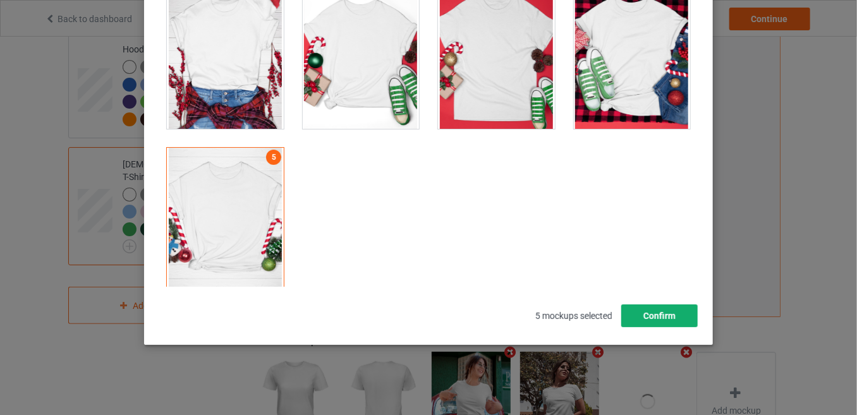
click at [634, 314] on button "Confirm" at bounding box center [660, 316] width 77 height 23
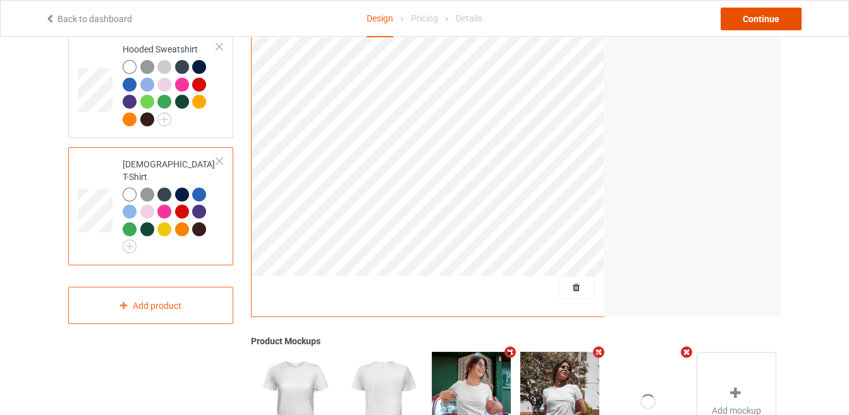
click at [750, 11] on div "Continue" at bounding box center [761, 19] width 81 height 23
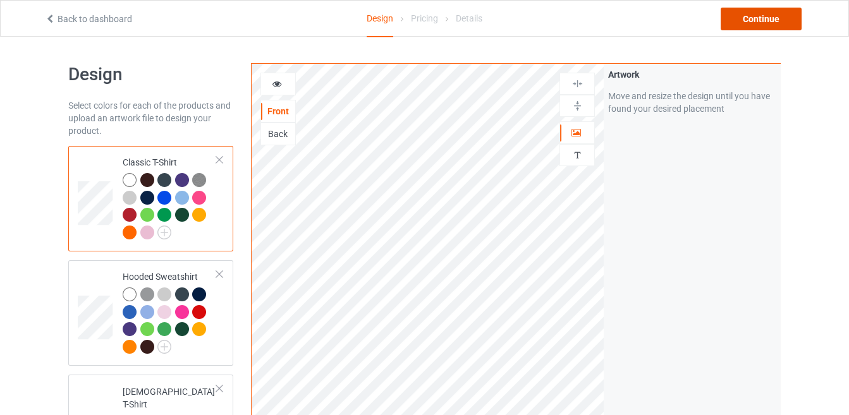
click at [758, 15] on div "Continue" at bounding box center [761, 19] width 81 height 23
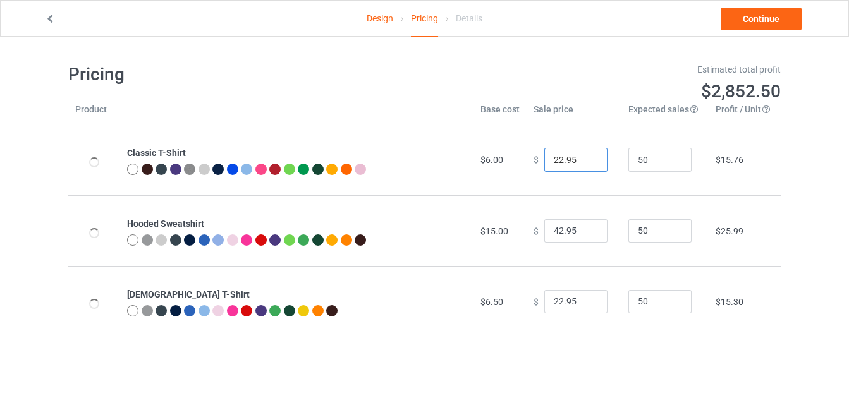
click at [556, 161] on input "22.95" at bounding box center [575, 160] width 63 height 24
type input "19.95"
click at [554, 229] on input "42.95" at bounding box center [575, 231] width 63 height 24
click at [557, 231] on input "42.95" at bounding box center [575, 231] width 63 height 24
type input "40.95"
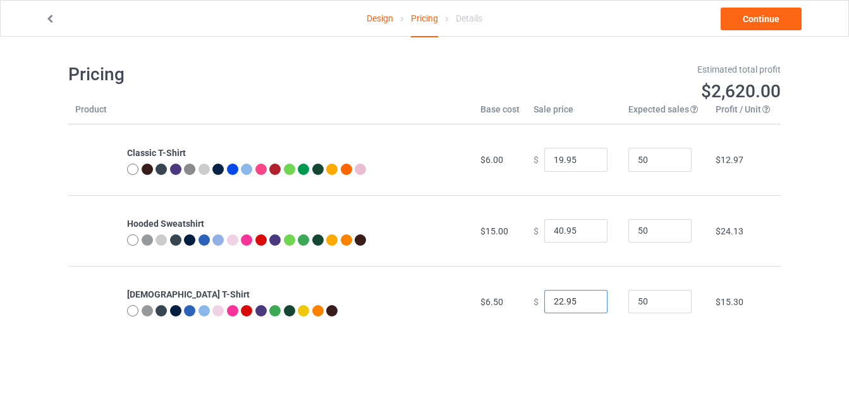
click at [556, 299] on input "22.95" at bounding box center [575, 302] width 63 height 24
type input "19.95"
click at [556, 231] on input "40.95" at bounding box center [575, 231] width 63 height 24
type input "40.95"
click at [754, 18] on link "Continue" at bounding box center [761, 19] width 81 height 23
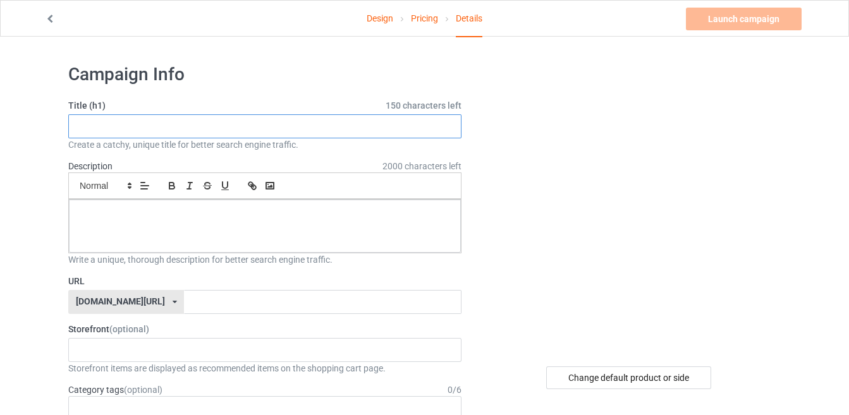
click at [228, 126] on input "text" at bounding box center [264, 126] width 393 height 24
paste input "Elderly Normal Ninja"
type input "Elderly Normal Ninja"
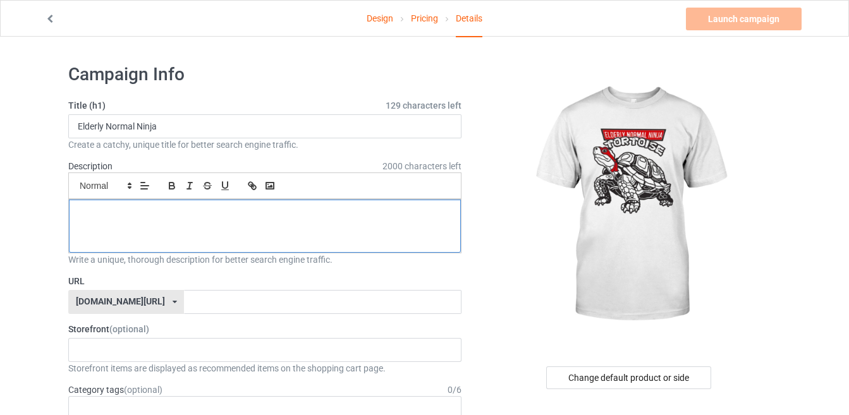
click at [218, 212] on p at bounding box center [265, 214] width 372 height 12
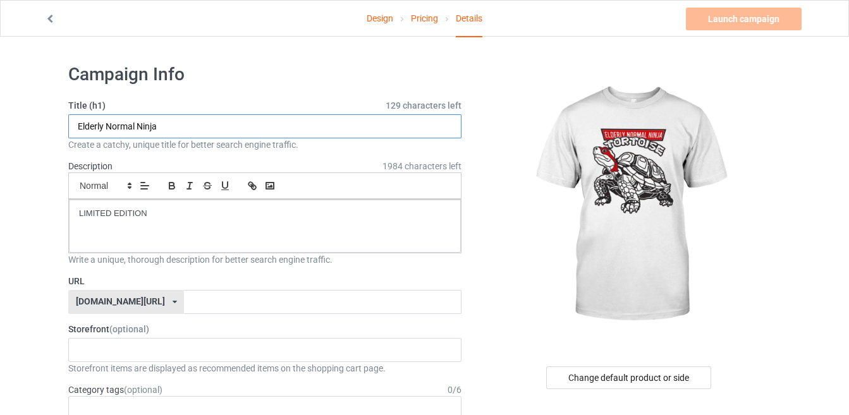
drag, startPoint x: 171, startPoint y: 126, endPoint x: 44, endPoint y: 132, distance: 127.9
click at [218, 307] on input "text" at bounding box center [322, 302] width 277 height 24
paste input "Elderly Normal Ninja"
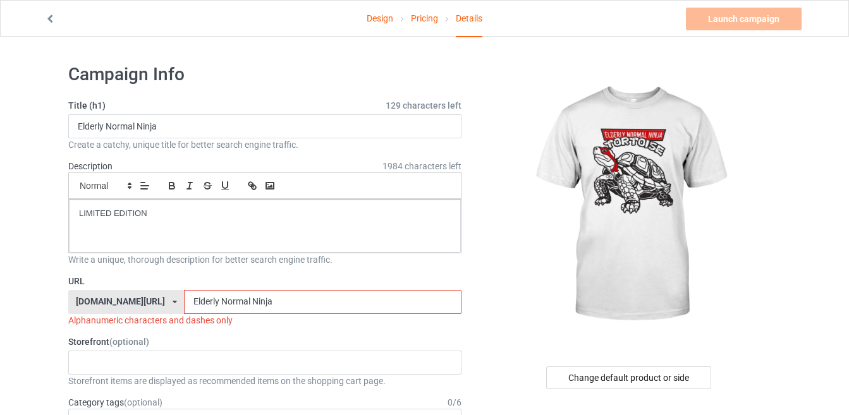
click at [216, 298] on input "Elderly Normal Ninja" at bounding box center [322, 302] width 277 height 24
click at [234, 300] on input "ElderlyNormalNinja" at bounding box center [322, 302] width 277 height 24
type input "ElderlyNormalNinja"
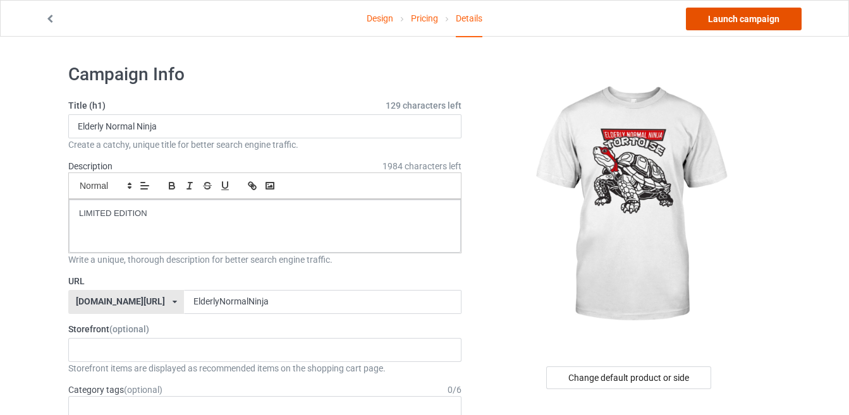
click at [749, 16] on link "Launch campaign" at bounding box center [744, 19] width 116 height 23
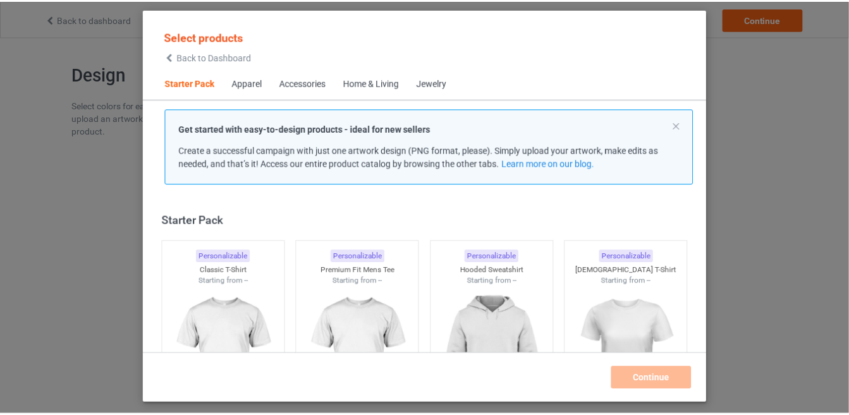
scroll to position [15, 0]
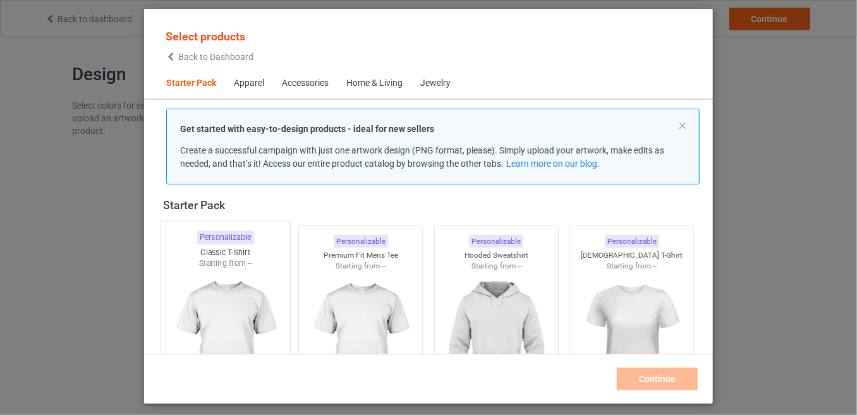
click at [243, 279] on img at bounding box center [225, 343] width 119 height 149
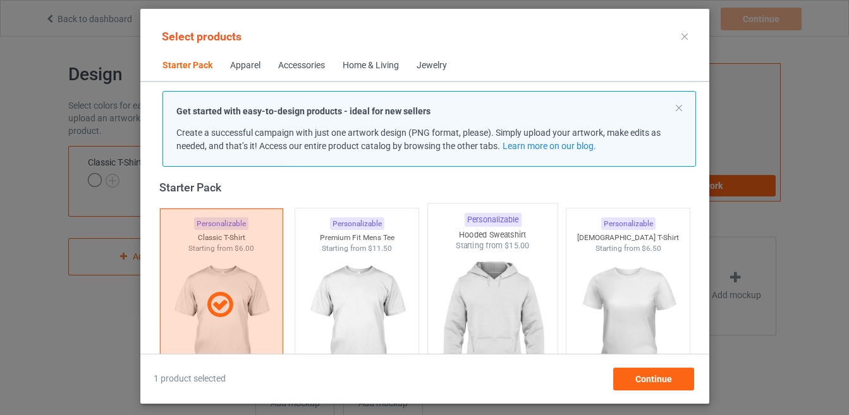
click at [480, 293] on img at bounding box center [492, 326] width 119 height 149
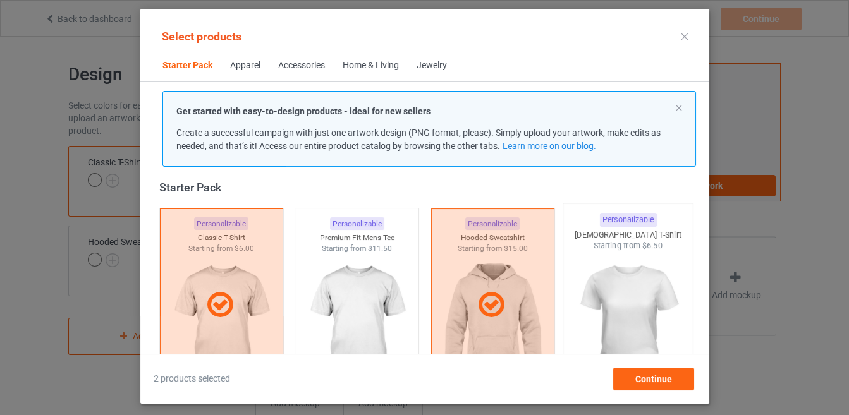
click at [618, 296] on img at bounding box center [627, 326] width 119 height 149
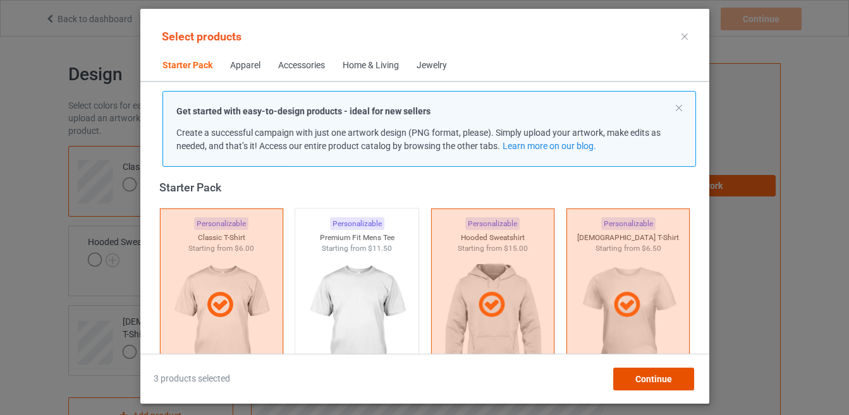
click at [647, 381] on span "Continue" at bounding box center [653, 379] width 37 height 10
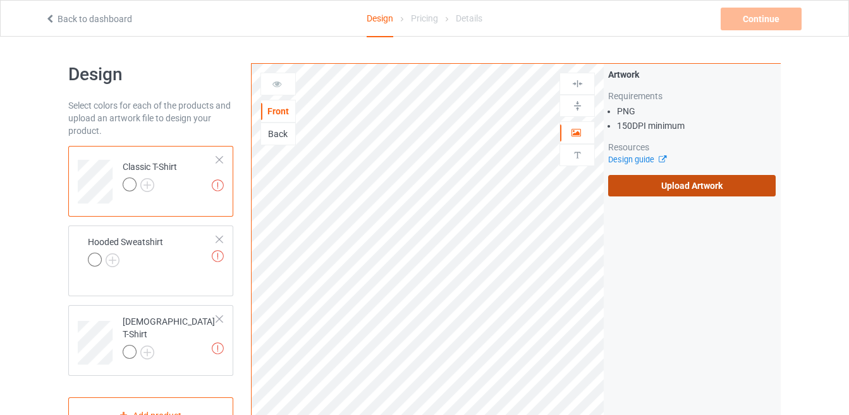
click at [609, 193] on label "Upload Artwork" at bounding box center [692, 185] width 168 height 21
click at [0, 0] on input "Upload Artwork" at bounding box center [0, 0] width 0 height 0
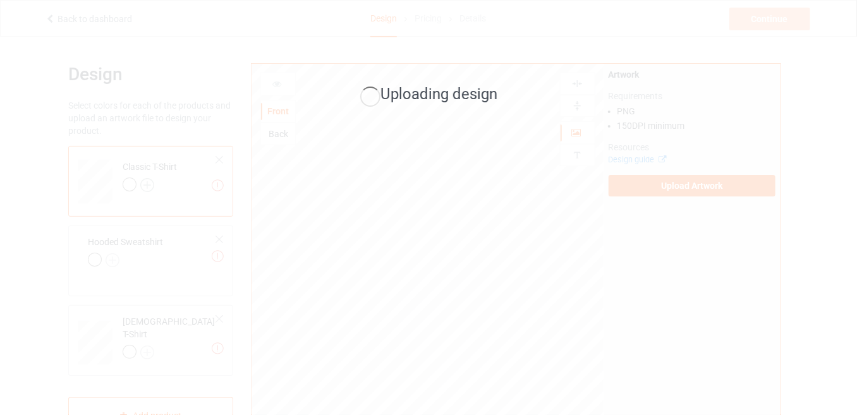
click at [153, 180] on div "Uploading design" at bounding box center [428, 207] width 857 height 415
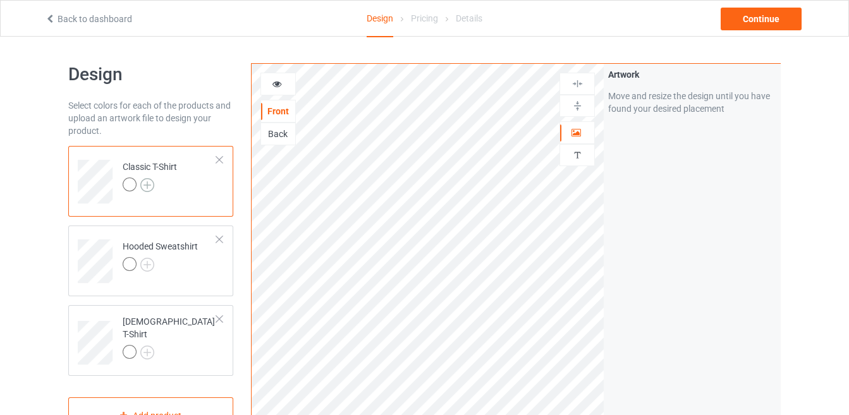
click at [149, 187] on img at bounding box center [147, 185] width 14 height 14
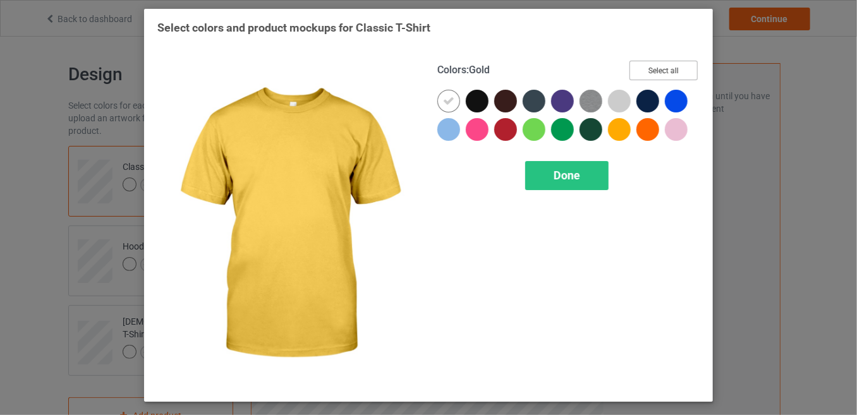
click at [676, 68] on button "Select all" at bounding box center [664, 71] width 68 height 20
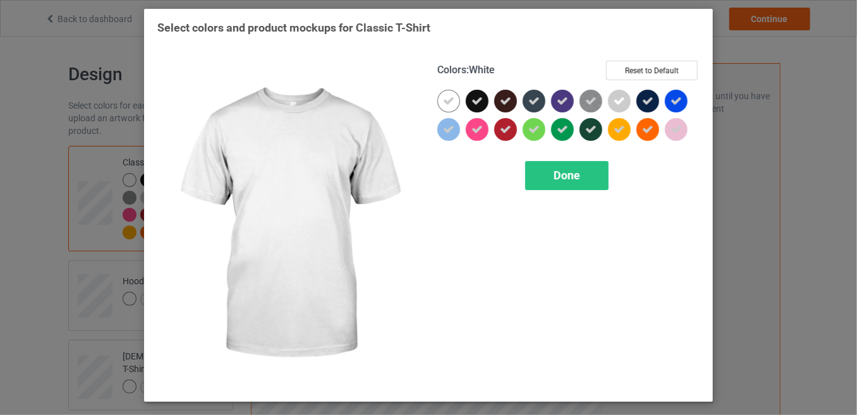
click at [460, 96] on div at bounding box center [452, 104] width 28 height 28
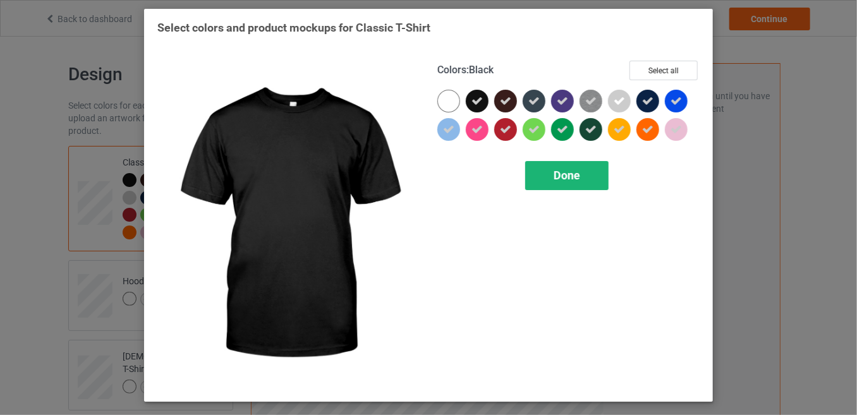
click at [538, 180] on div "Done" at bounding box center [566, 175] width 83 height 29
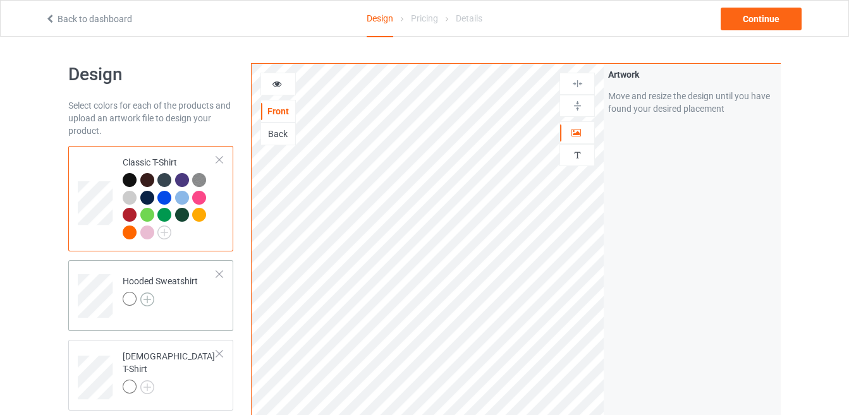
click at [146, 297] on img at bounding box center [147, 300] width 14 height 14
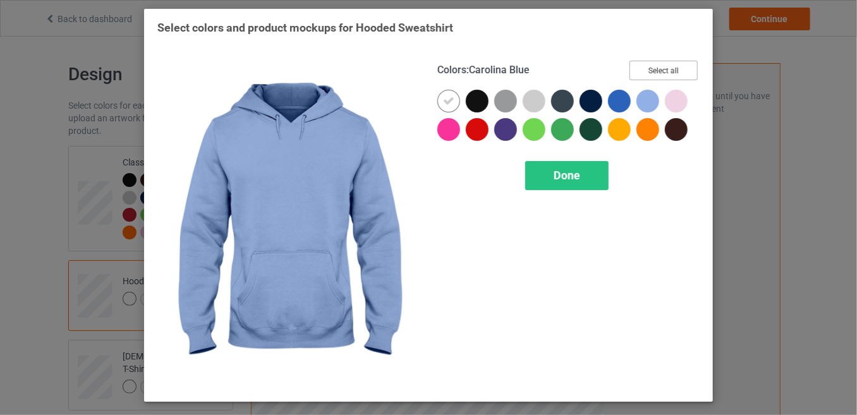
click at [638, 71] on button "Select all" at bounding box center [664, 71] width 68 height 20
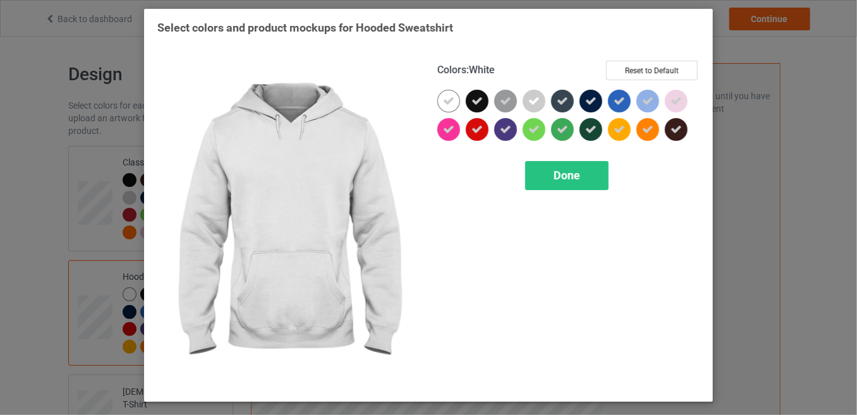
click at [447, 100] on icon at bounding box center [448, 100] width 11 height 11
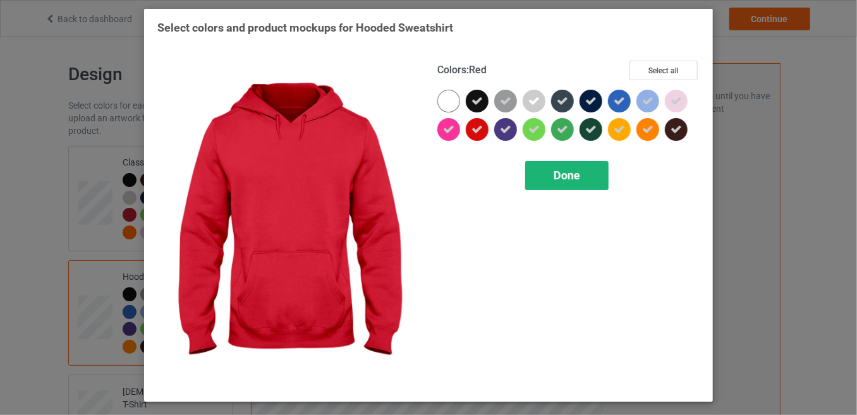
click at [538, 180] on div "Done" at bounding box center [566, 175] width 83 height 29
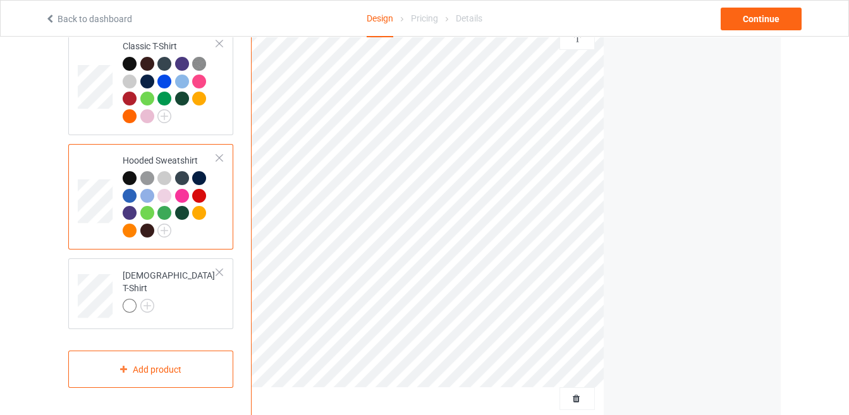
scroll to position [137, 0]
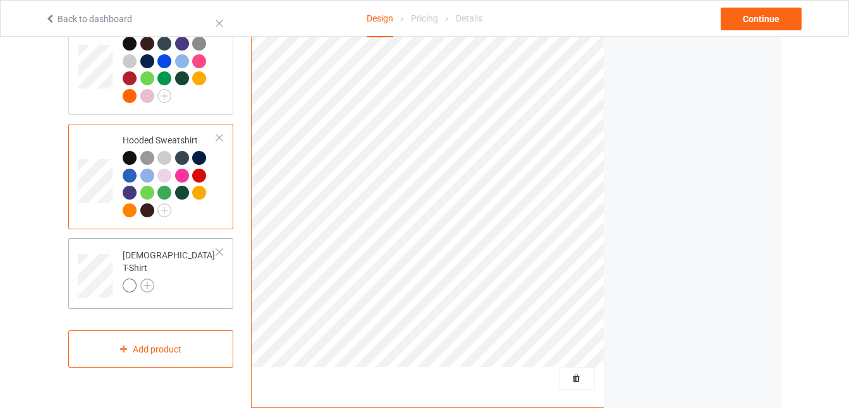
click at [145, 279] on img at bounding box center [147, 286] width 14 height 14
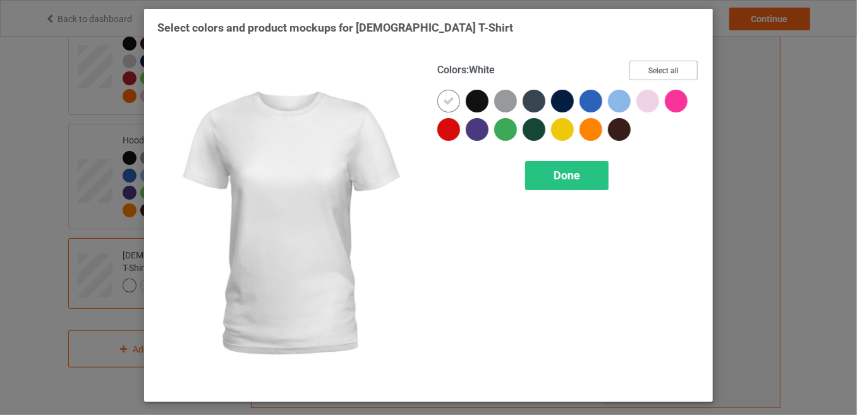
click at [666, 63] on button "Select all" at bounding box center [664, 71] width 68 height 20
click at [454, 106] on icon at bounding box center [448, 100] width 11 height 11
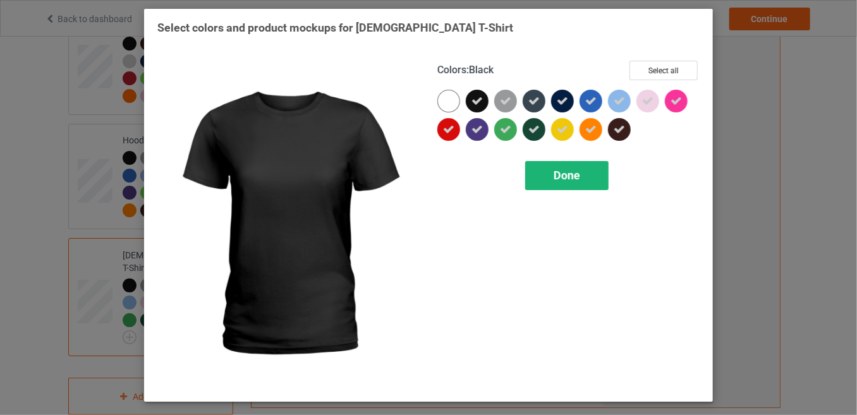
click at [556, 181] on span "Done" at bounding box center [567, 175] width 27 height 13
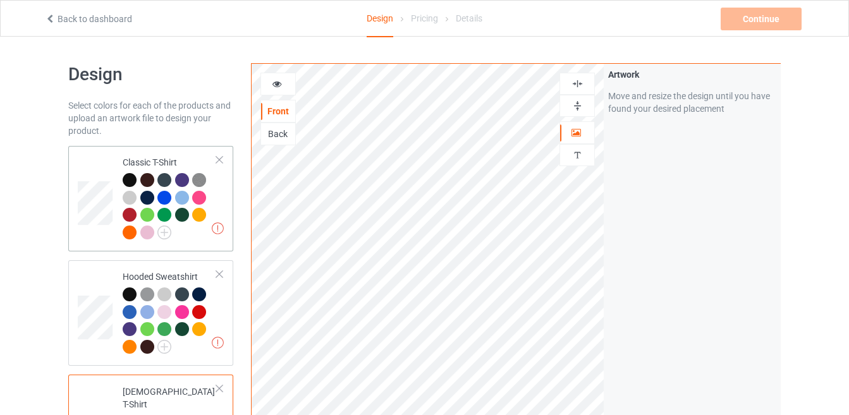
click at [76, 152] on div "Artwork resolution lower than 150 DPI may result in bad print Classic T-Shirt" at bounding box center [150, 199] width 165 height 106
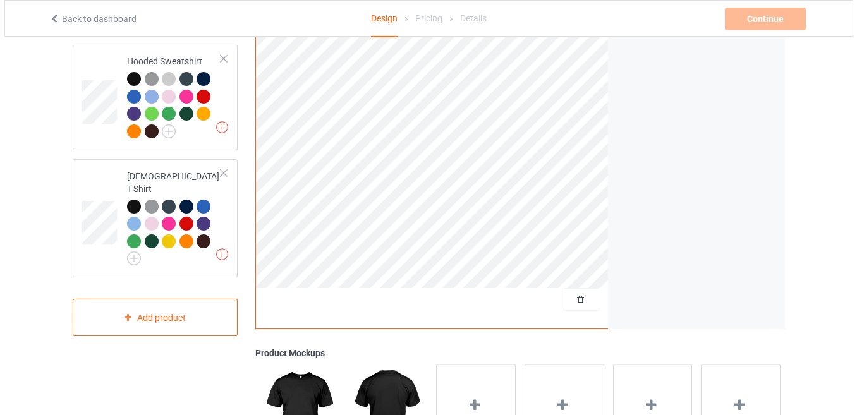
scroll to position [225, 0]
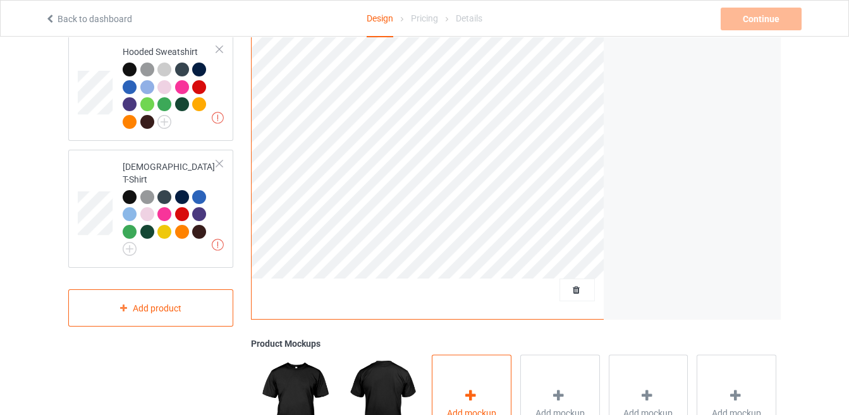
click at [500, 380] on div "Add mockup" at bounding box center [472, 404] width 80 height 99
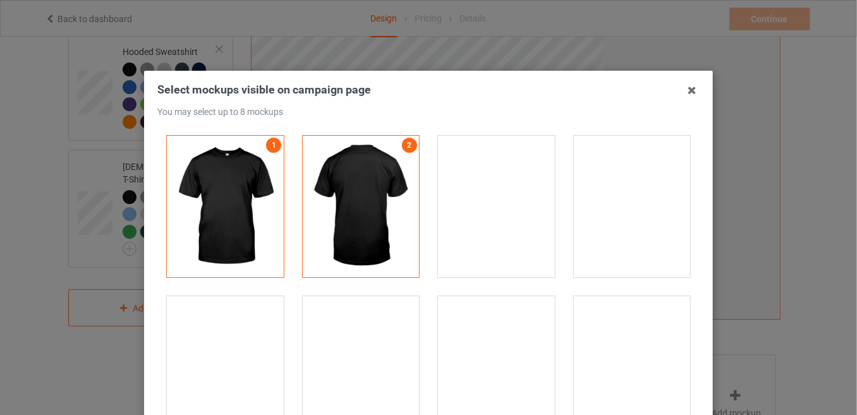
click at [489, 188] on div at bounding box center [496, 207] width 117 height 142
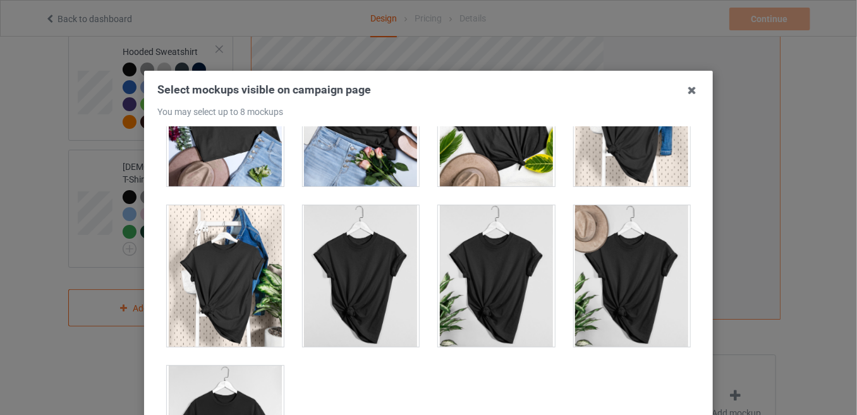
scroll to position [18093, 0]
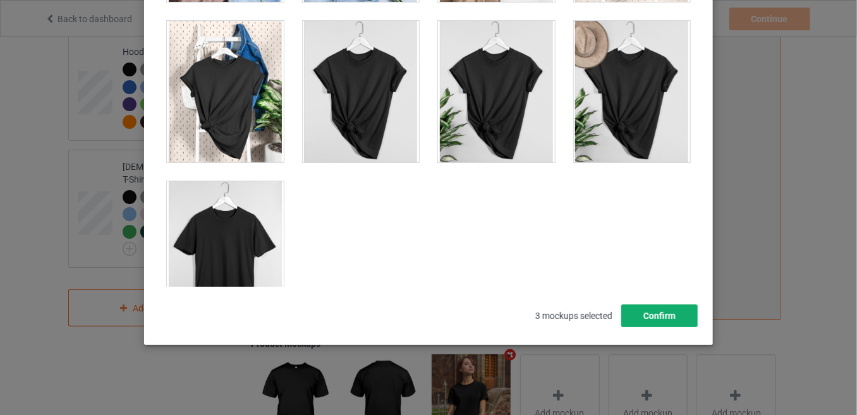
click at [680, 319] on button "Confirm" at bounding box center [660, 316] width 77 height 23
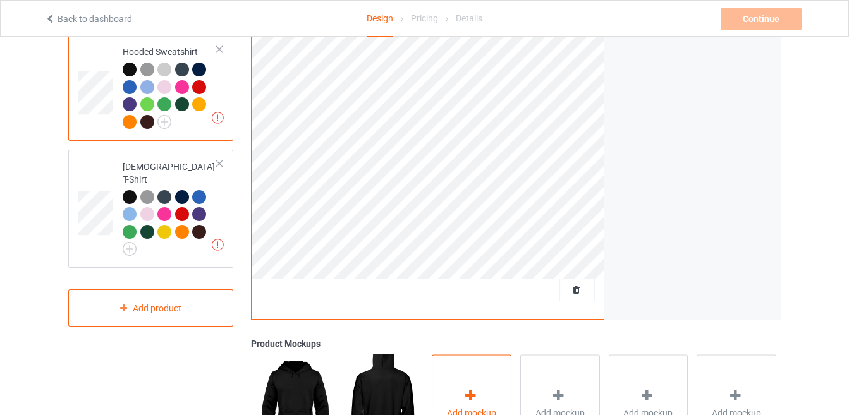
click at [455, 370] on div "Add mockup" at bounding box center [472, 404] width 80 height 99
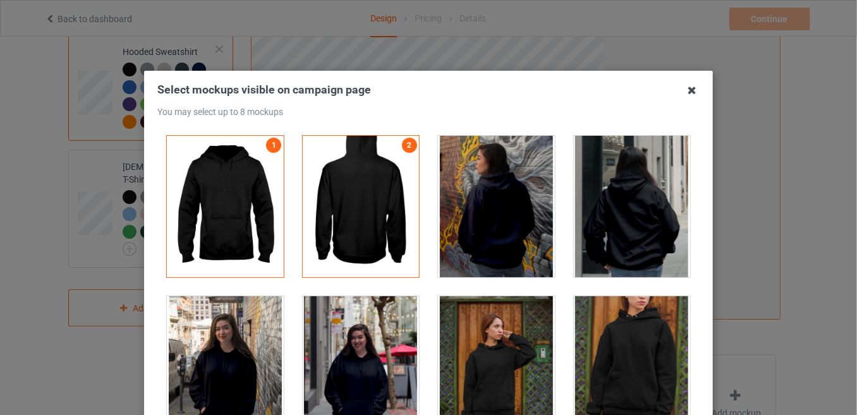
click at [684, 89] on icon at bounding box center [692, 90] width 20 height 20
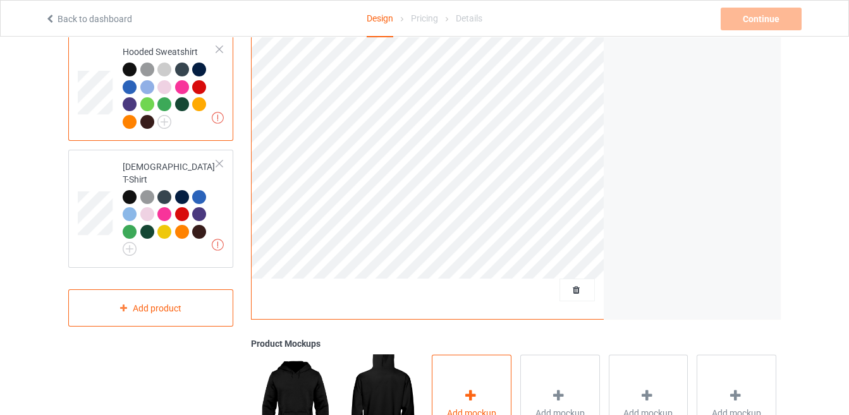
click at [448, 384] on div "Add mockup" at bounding box center [472, 404] width 80 height 99
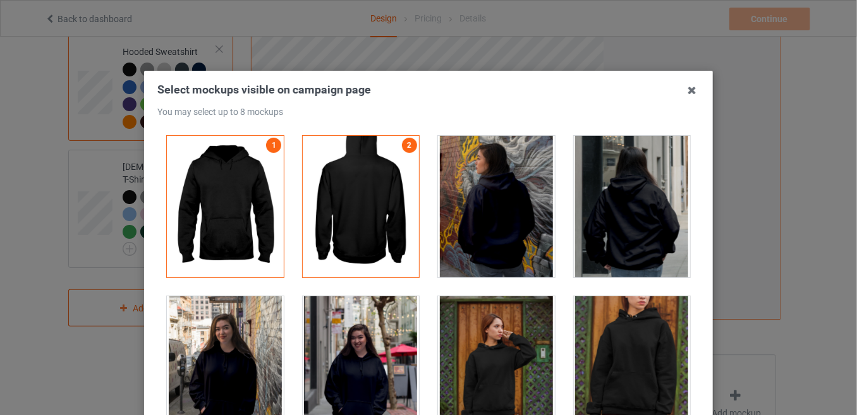
click at [205, 356] on div at bounding box center [225, 368] width 117 height 142
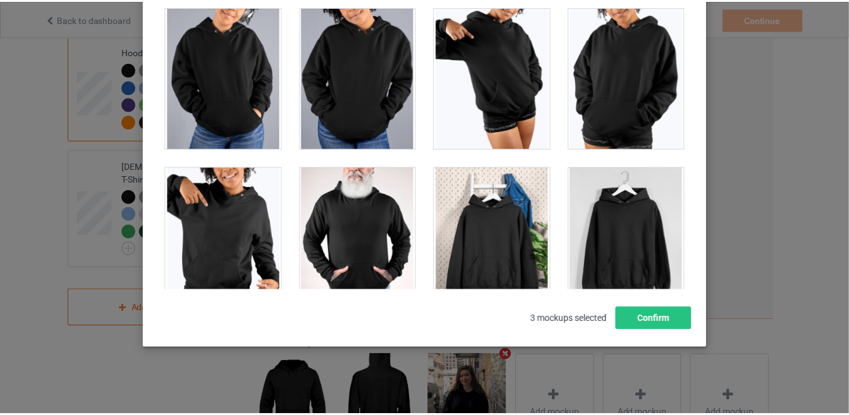
scroll to position [171, 0]
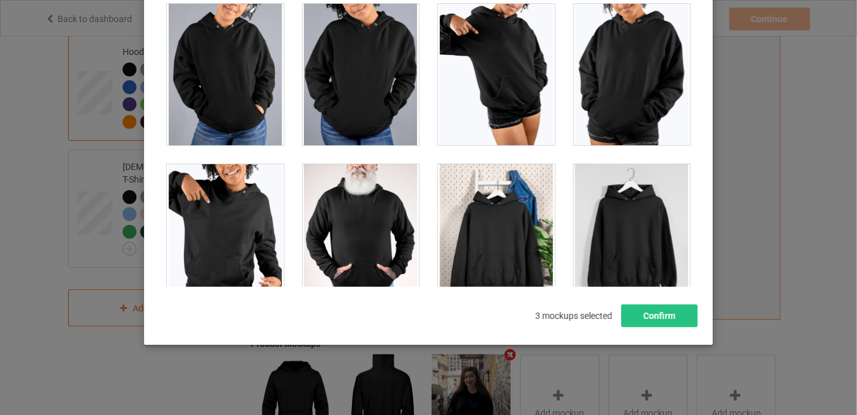
click at [259, 367] on div "Select mockups visible on campaign page You may select up to 8 mockups 1 2 3 3 …" at bounding box center [428, 207] width 857 height 415
click at [663, 321] on button "Confirm" at bounding box center [660, 316] width 77 height 23
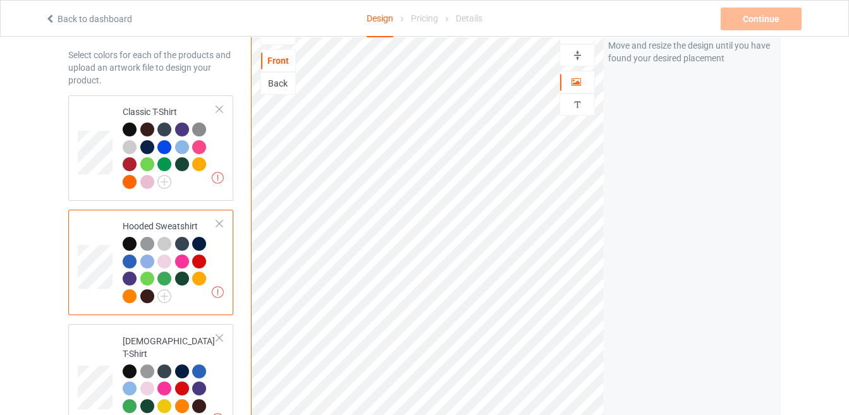
scroll to position [27, 0]
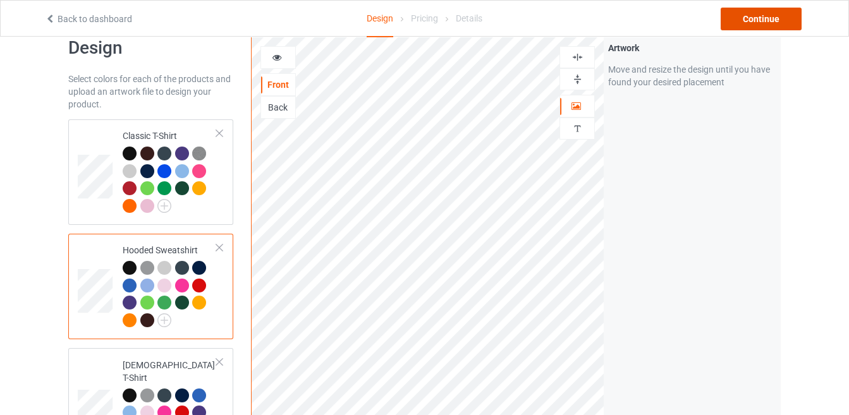
click at [773, 15] on div "Continue" at bounding box center [761, 19] width 81 height 23
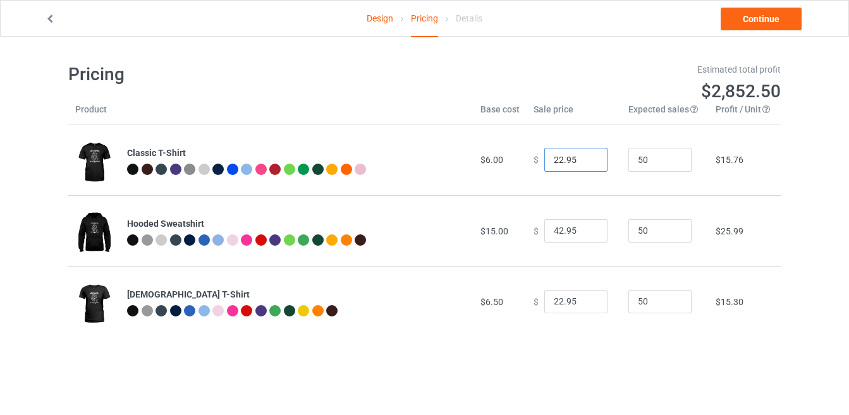
drag, startPoint x: 556, startPoint y: 156, endPoint x: 549, endPoint y: 156, distance: 7.6
click at [549, 156] on input "22.95" at bounding box center [575, 160] width 63 height 24
type input "19.95"
click at [556, 226] on input "42.95" at bounding box center [575, 231] width 63 height 24
type input "40.95"
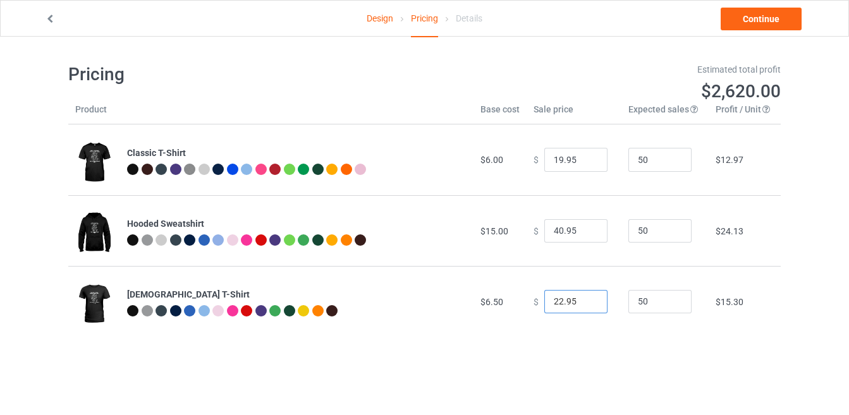
click at [556, 300] on input "22.95" at bounding box center [575, 302] width 63 height 24
type input "20.95"
click at [771, 8] on link "Continue" at bounding box center [761, 19] width 81 height 23
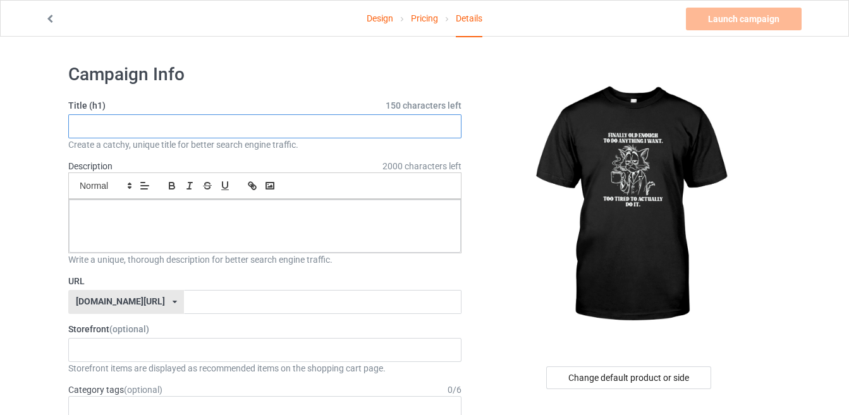
click at [350, 120] on input "text" at bounding box center [264, 126] width 393 height 24
click at [283, 121] on input "FINALLY OLD ENOUGH TO DO ANYTHING I WANT" at bounding box center [264, 126] width 393 height 24
drag, startPoint x: 74, startPoint y: 121, endPoint x: 281, endPoint y: 125, distance: 206.8
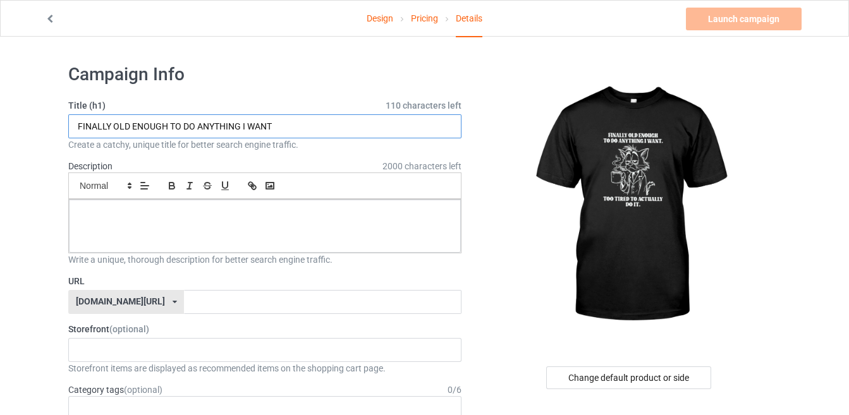
click at [281, 125] on input "FINALLY OLD ENOUGH TO DO ANYTHING I WANT" at bounding box center [264, 126] width 393 height 24
type input "FINALLY OLD ENOUGH TO DO ANYTHING I WANT"
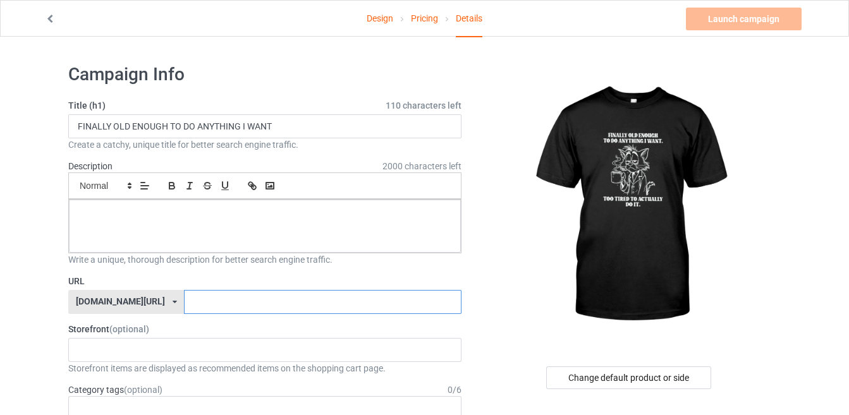
click at [255, 293] on input "text" at bounding box center [322, 302] width 277 height 24
paste input "FINALLY OLD ENOUGH TO DO ANYTHING I WANT"
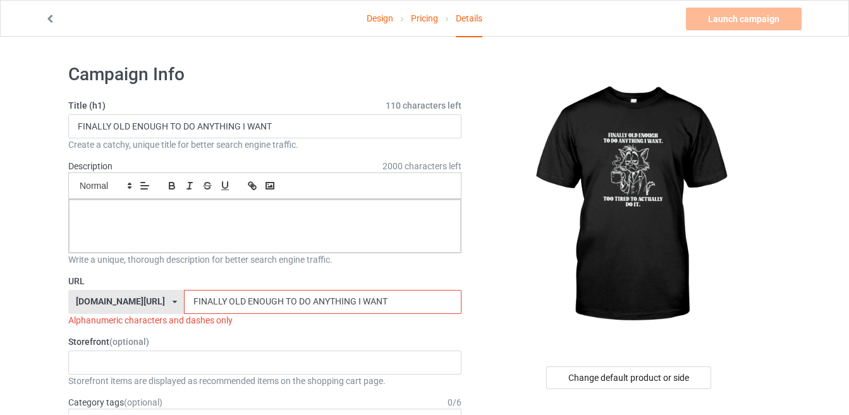
type input "FINALLY OLD ENOUGH TO DO ANYTHING I WANT"
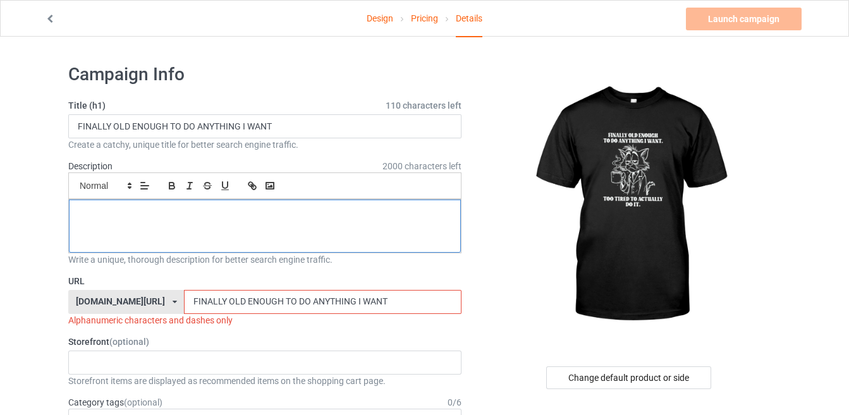
click at [333, 224] on div at bounding box center [265, 226] width 392 height 53
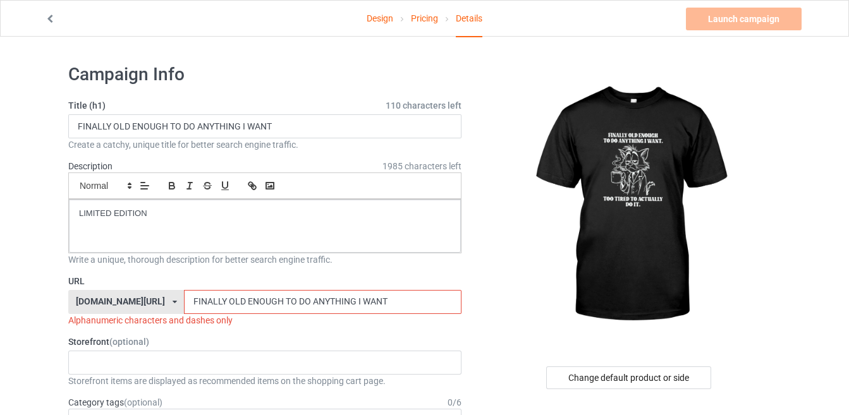
click at [321, 301] on input "FINALLY OLD ENOUGH TO DO ANYTHING I WANT" at bounding box center [322, 302] width 277 height 24
click at [327, 298] on input "FINALLY OLD ENOUGH TO DO ANYTHING I WANT" at bounding box center [322, 302] width 277 height 24
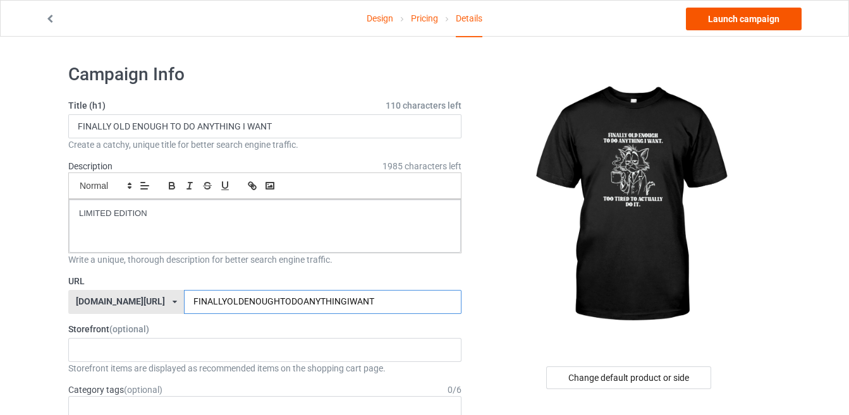
type input "FINALLYOLDENOUGHTODOANYTHINGIWANT"
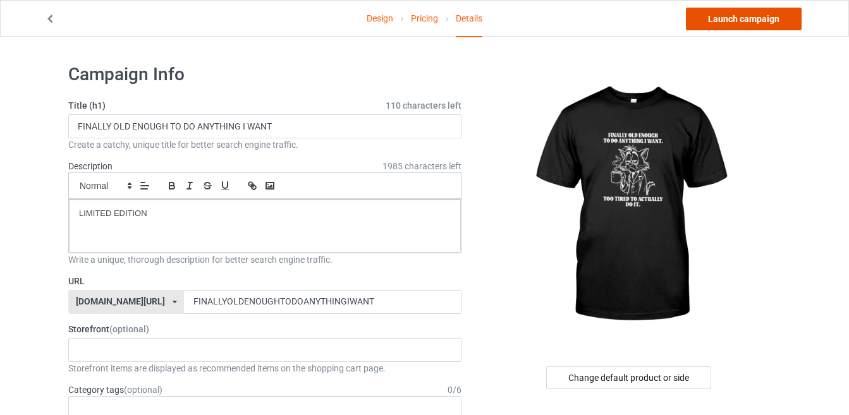
click at [755, 16] on link "Launch campaign" at bounding box center [744, 19] width 116 height 23
